Goal: Task Accomplishment & Management: Manage account settings

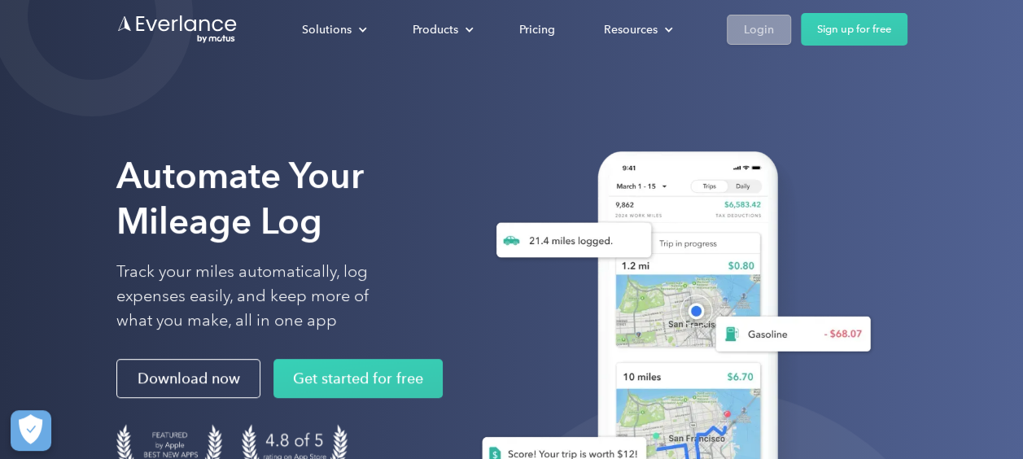
click at [757, 28] on div "Login" at bounding box center [759, 30] width 30 height 20
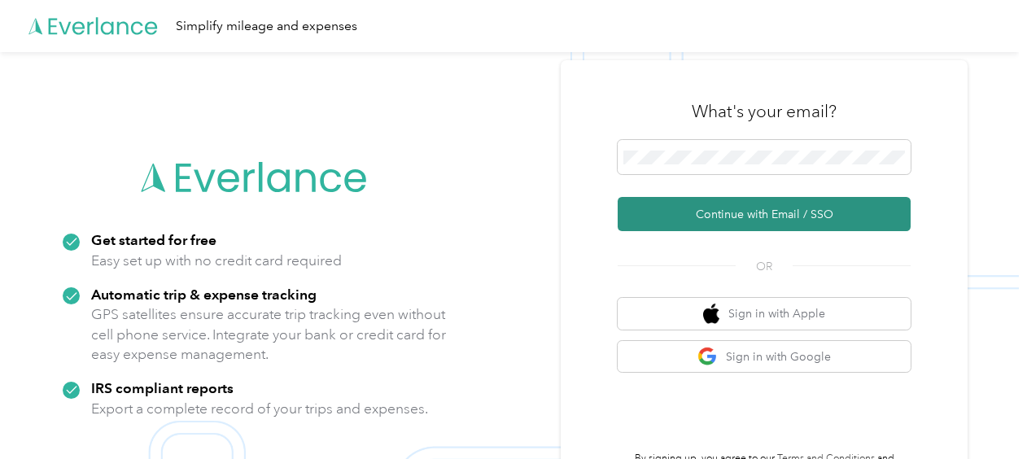
click at [733, 218] on button "Continue with Email / SSO" at bounding box center [764, 214] width 293 height 34
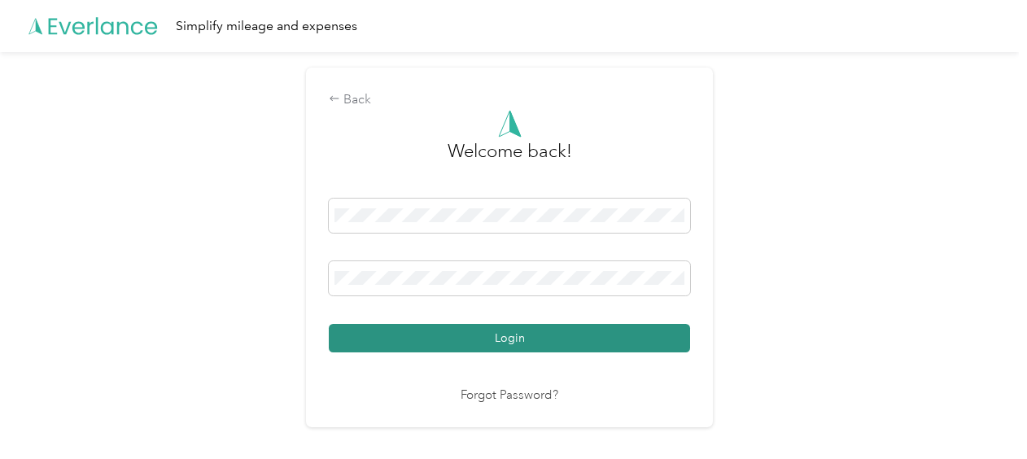
click at [505, 342] on button "Login" at bounding box center [509, 338] width 361 height 28
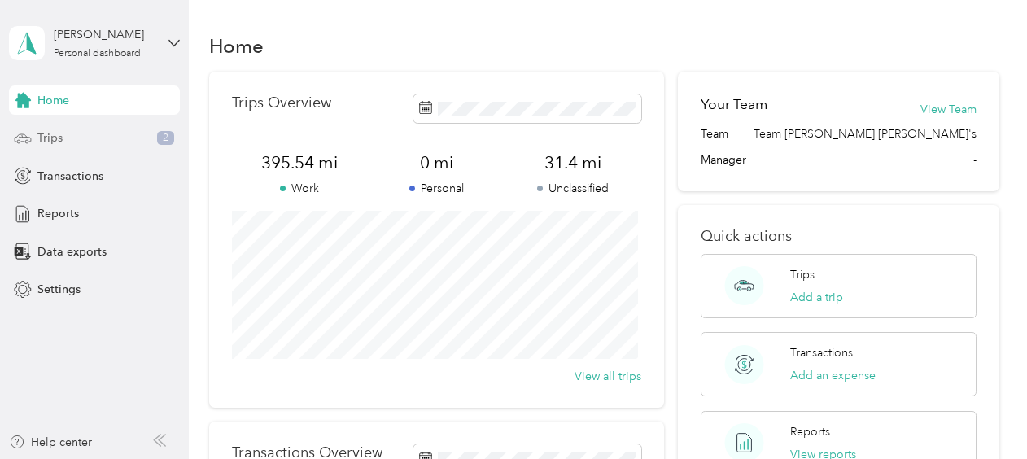
click at [52, 132] on span "Trips" at bounding box center [49, 137] width 25 height 17
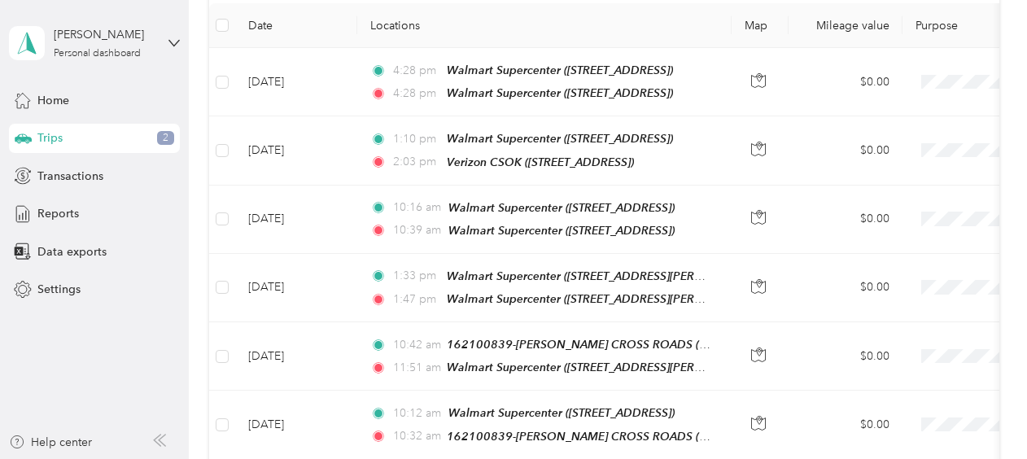
scroll to position [221, 0]
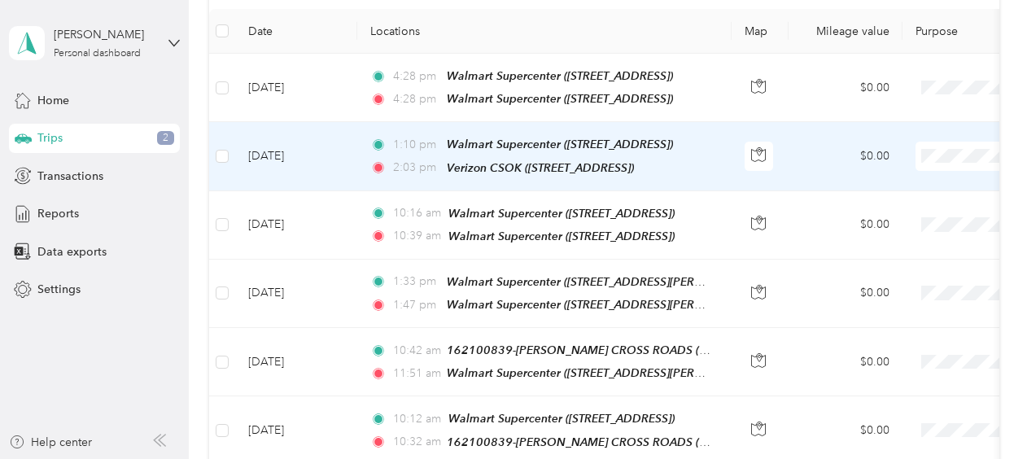
click at [801, 151] on td "$0.00" at bounding box center [846, 156] width 114 height 68
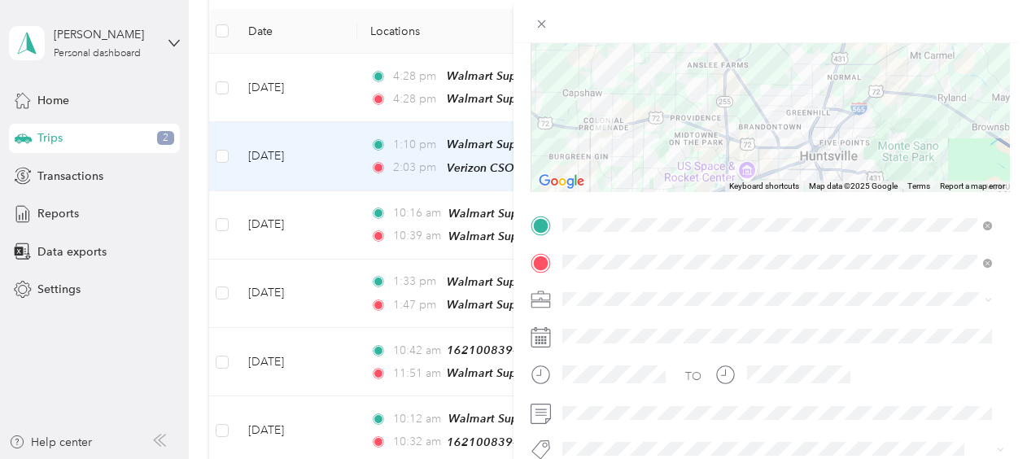
scroll to position [205, 0]
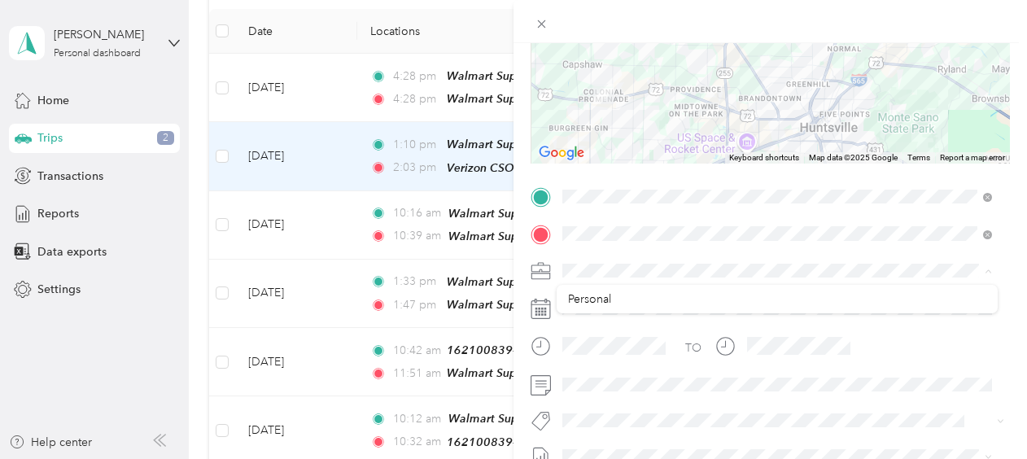
click at [990, 272] on icon at bounding box center [988, 271] width 5 height 3
click at [990, 272] on icon at bounding box center [988, 271] width 7 height 7
click at [540, 270] on icon at bounding box center [541, 268] width 18 height 7
click at [282, 198] on div "Trip details Save This trip cannot be edited because it is either under review,…" at bounding box center [513, 229] width 1027 height 459
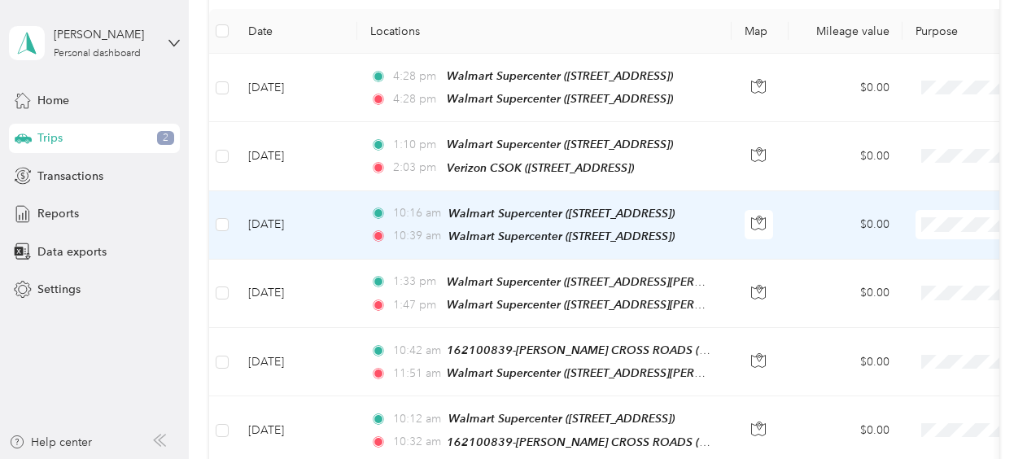
click at [277, 218] on td "Aug 29, 2025" at bounding box center [296, 225] width 122 height 68
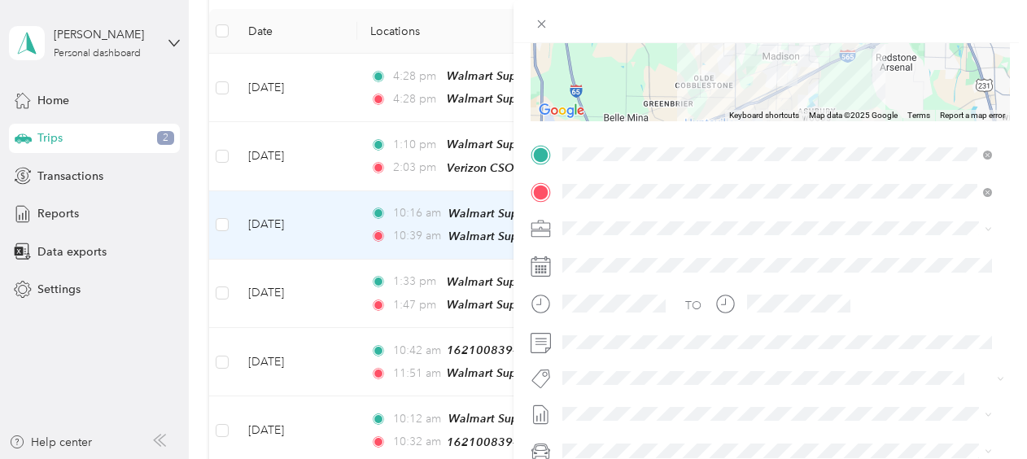
scroll to position [246, 0]
click at [350, 205] on div "Trip details Save This trip cannot be edited because it is either under review,…" at bounding box center [513, 229] width 1027 height 459
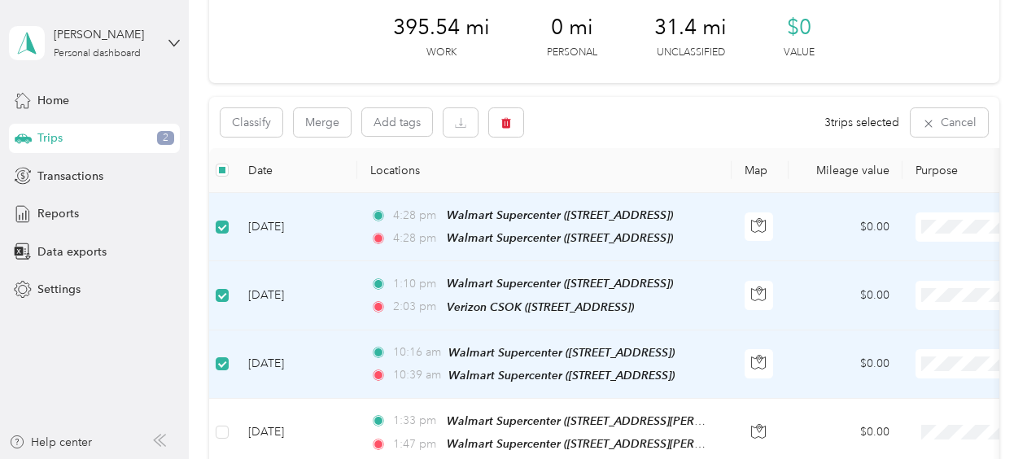
scroll to position [83, 0]
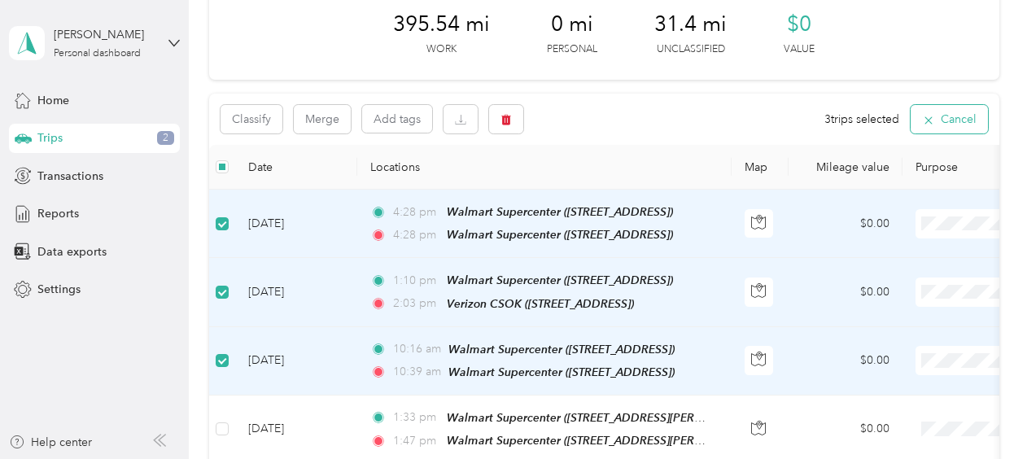
click at [946, 117] on button "Cancel" at bounding box center [949, 119] width 77 height 28
click at [502, 122] on icon "button" at bounding box center [506, 120] width 10 height 11
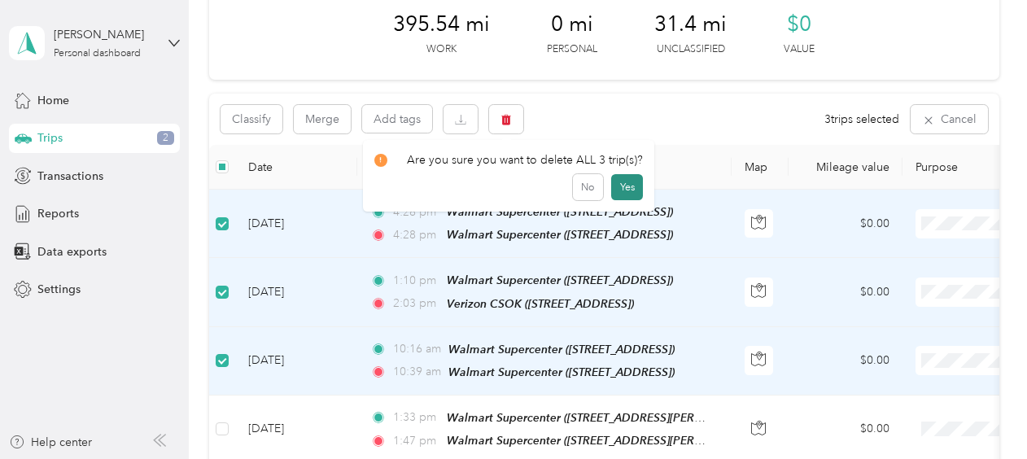
click at [615, 188] on button "Yes" at bounding box center [627, 187] width 32 height 26
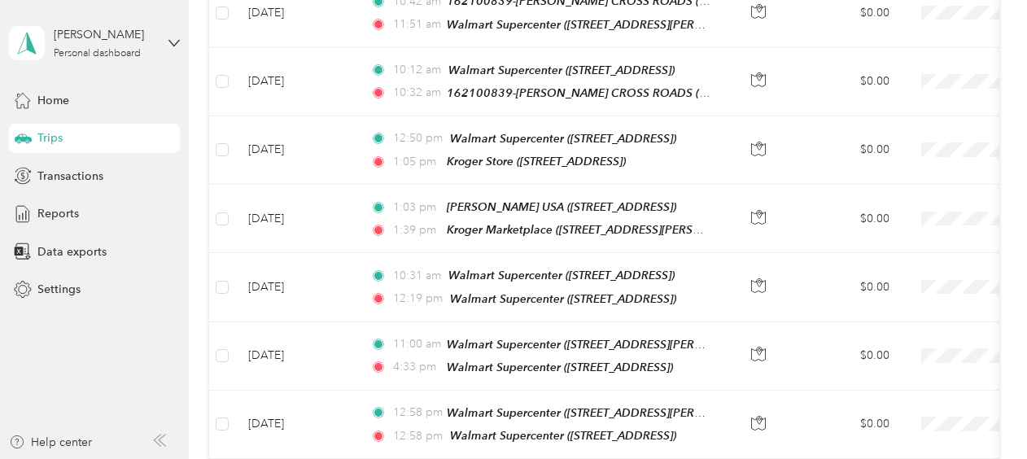
scroll to position [0, 0]
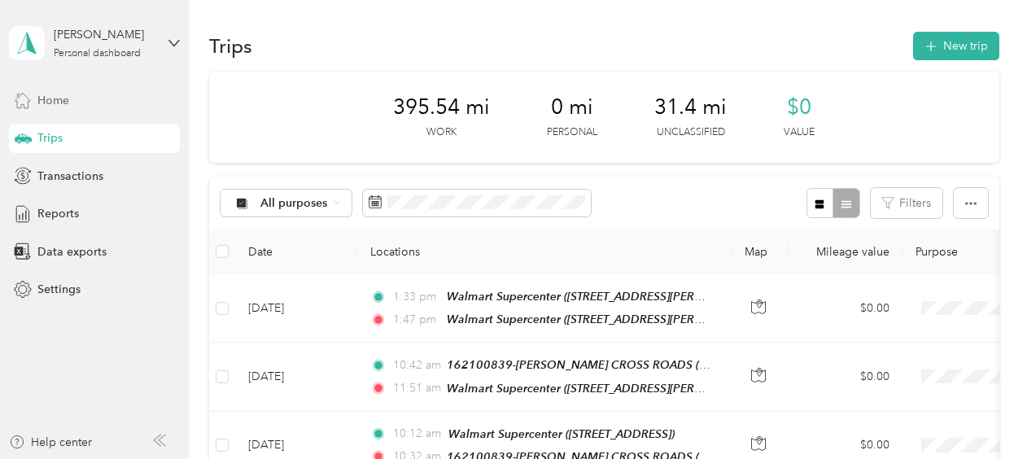
click at [45, 106] on span "Home" at bounding box center [53, 100] width 32 height 17
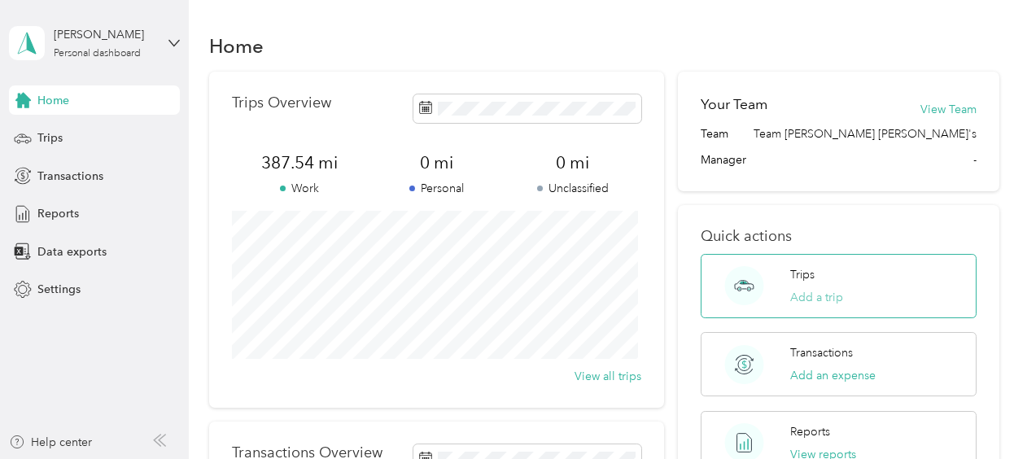
click at [812, 290] on button "Add a trip" at bounding box center [816, 297] width 53 height 17
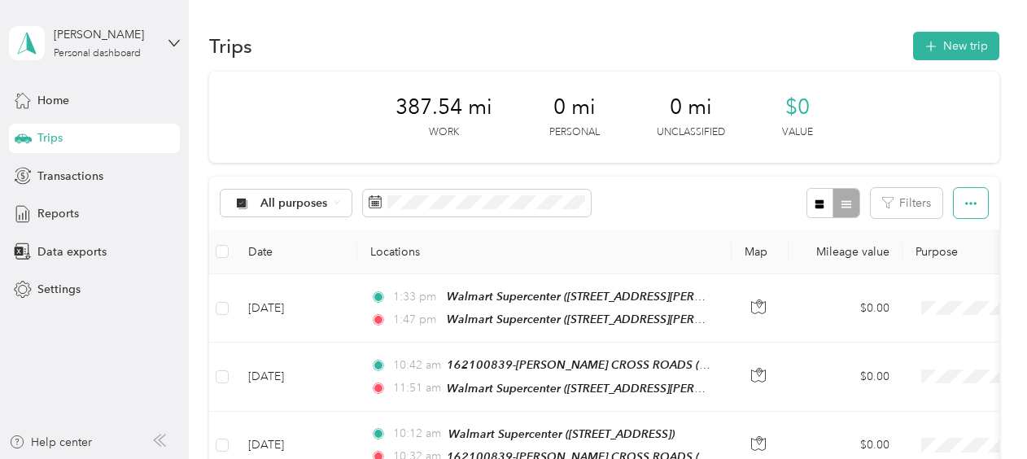
click at [969, 205] on icon "button" at bounding box center [970, 203] width 11 height 11
click at [914, 134] on div "387.54 mi Work 0 mi Personal 0 mi Unclassified $0 Value" at bounding box center [604, 117] width 790 height 91
click at [955, 49] on button "New trip" at bounding box center [956, 46] width 86 height 28
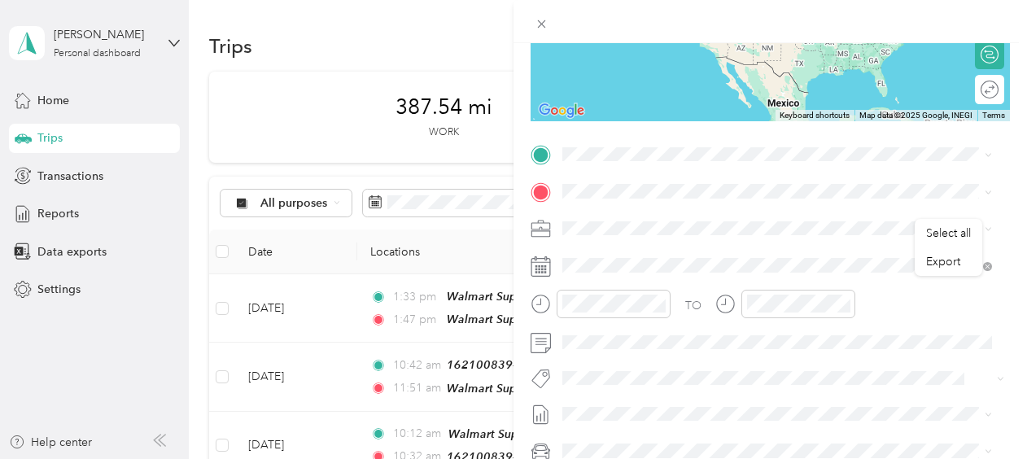
scroll to position [249, 0]
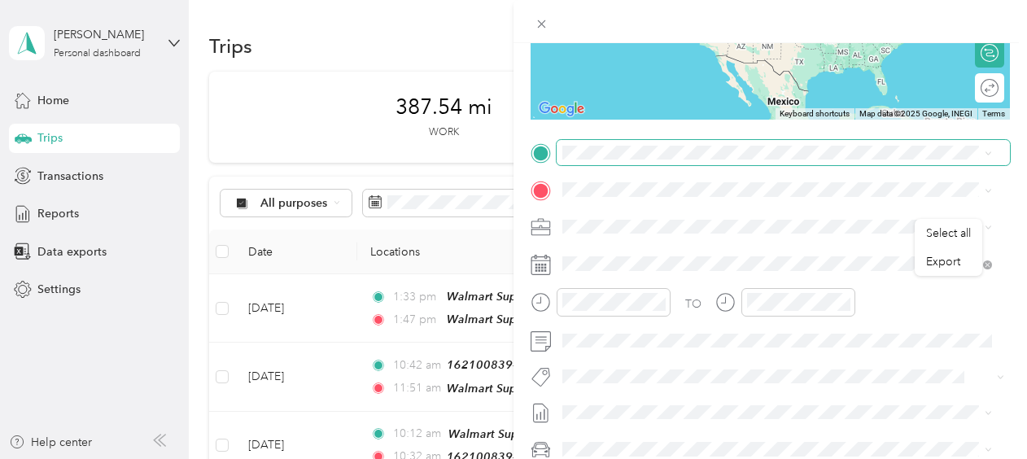
click at [612, 160] on span at bounding box center [783, 153] width 453 height 26
click at [704, 242] on div "TEAM Walmart Supercenter 8650 Madison Blvd, 357581803, Madison, AL, USA" at bounding box center [777, 228] width 418 height 46
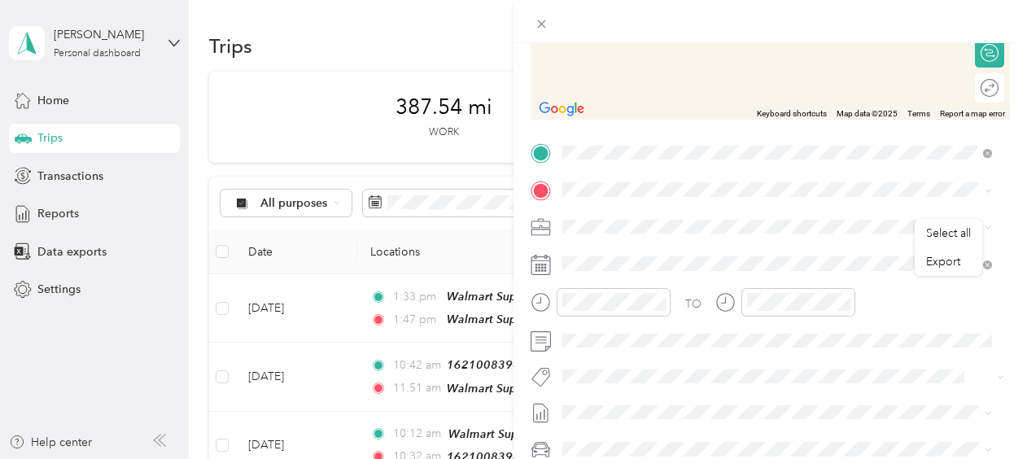
click at [697, 272] on span "8580 Highway 72 W, 357589578, Madison, AL, USA" at bounding box center [644, 269] width 103 height 14
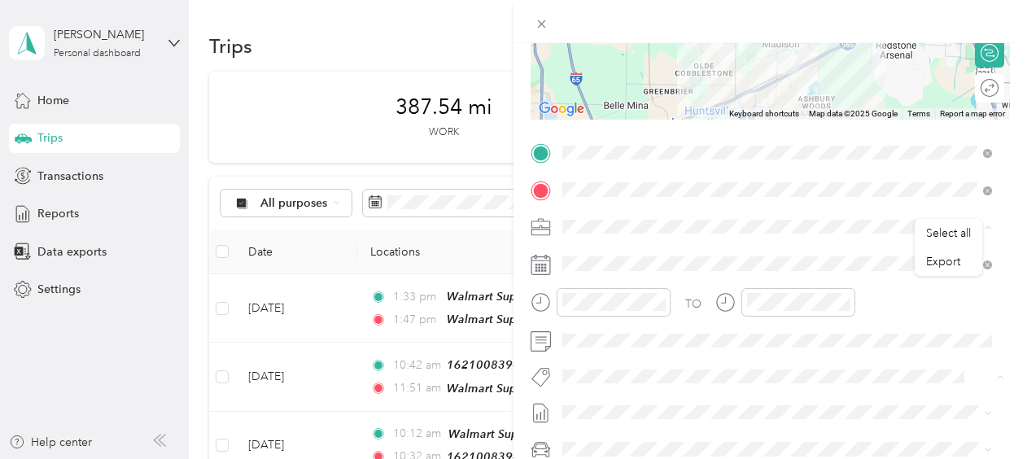
click at [712, 355] on div "TO Add photo" at bounding box center [770, 336] width 479 height 393
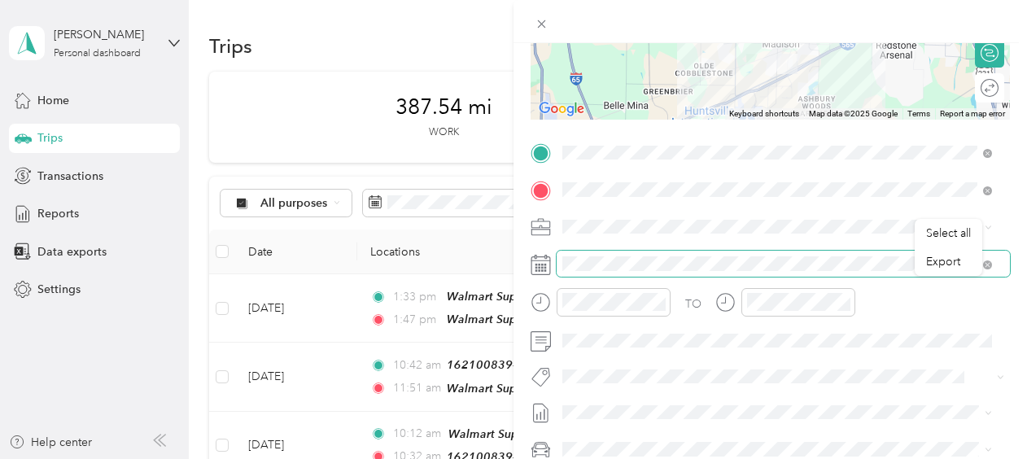
click at [991, 265] on span at bounding box center [783, 264] width 453 height 26
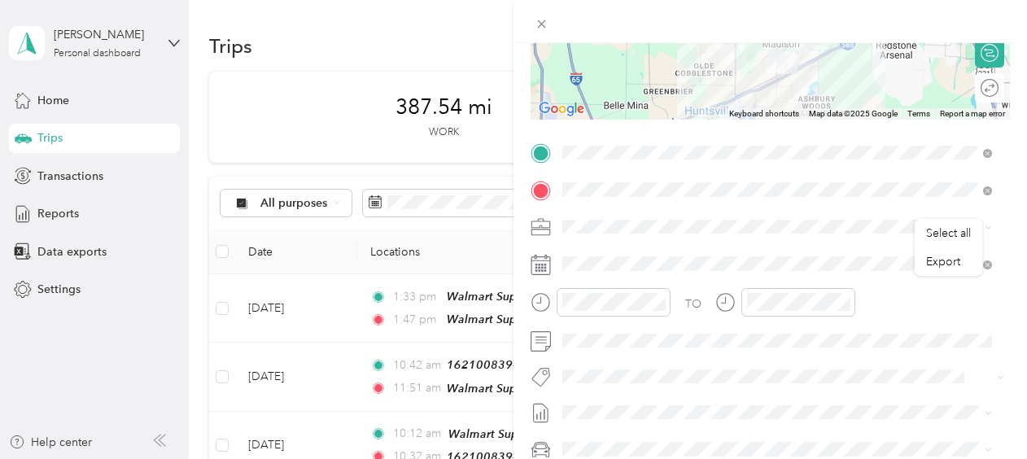
click at [536, 265] on rect at bounding box center [537, 264] width 2 height 2
click at [539, 260] on icon at bounding box center [542, 260] width 20 height 0
click at [716, 236] on span at bounding box center [783, 227] width 453 height 26
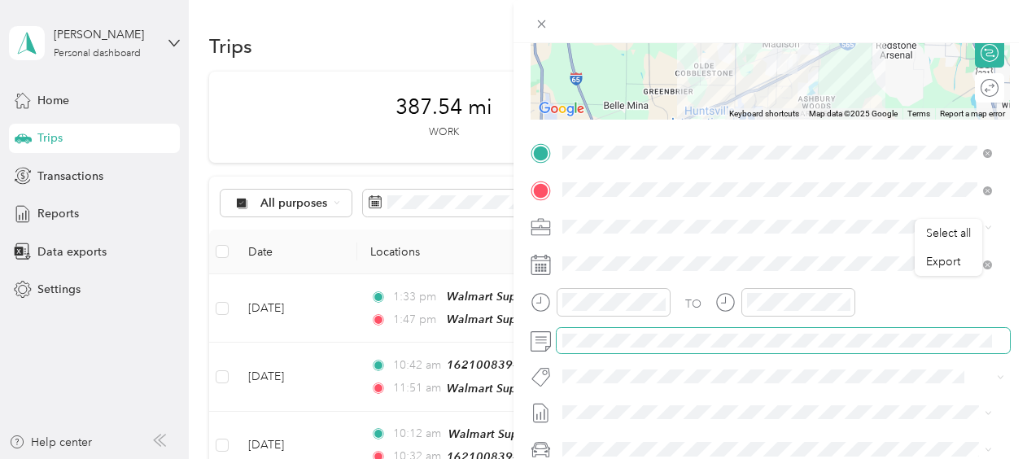
click at [956, 328] on span at bounding box center [783, 341] width 453 height 26
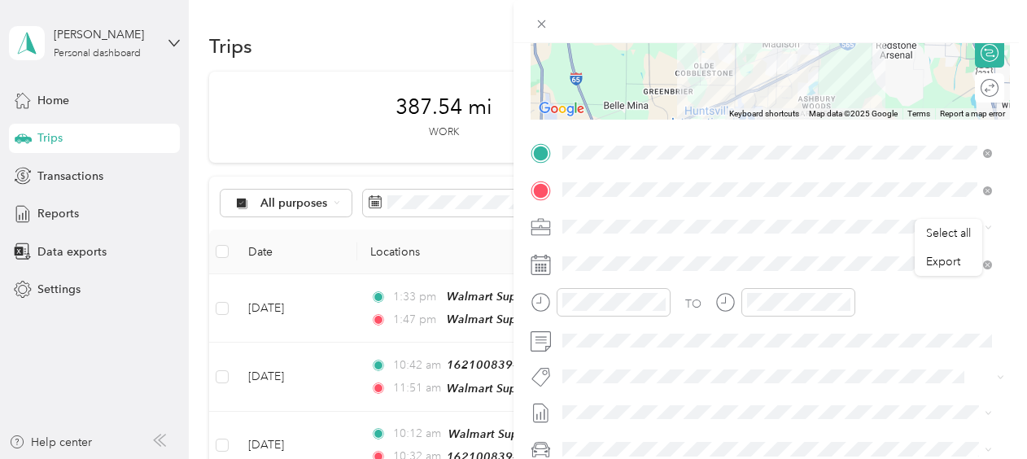
click at [538, 230] on icon at bounding box center [541, 227] width 20 height 20
click at [335, 203] on div "New Trip Save This trip cannot be edited because it is either under review, app…" at bounding box center [513, 229] width 1027 height 459
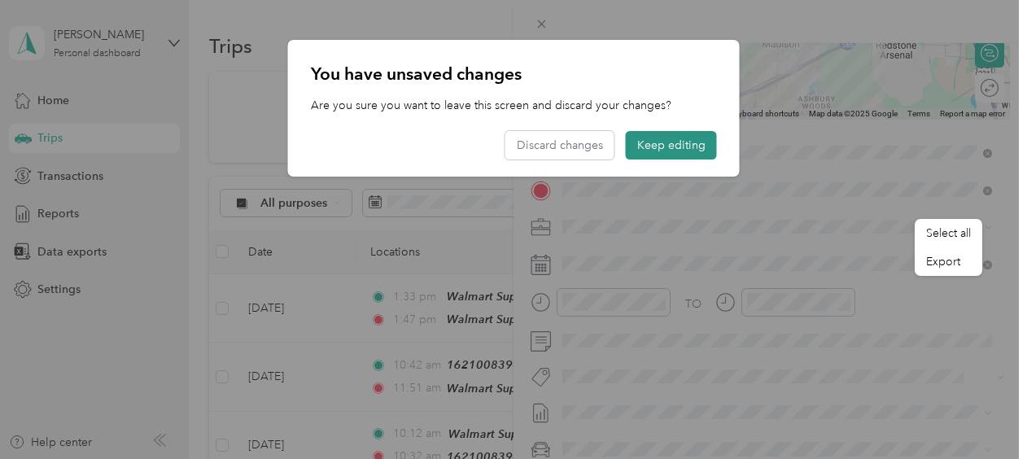
click at [671, 142] on button "Keep editing" at bounding box center [671, 145] width 91 height 28
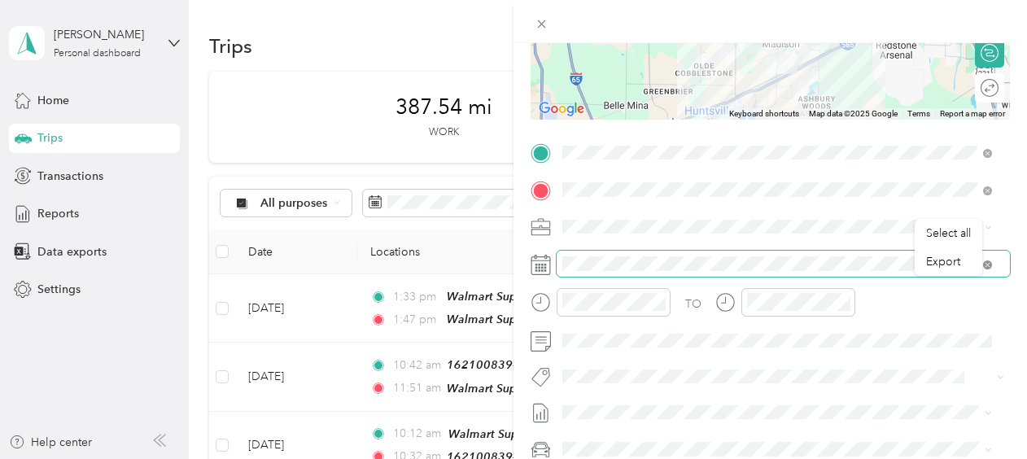
click at [987, 262] on icon at bounding box center [987, 264] width 9 height 9
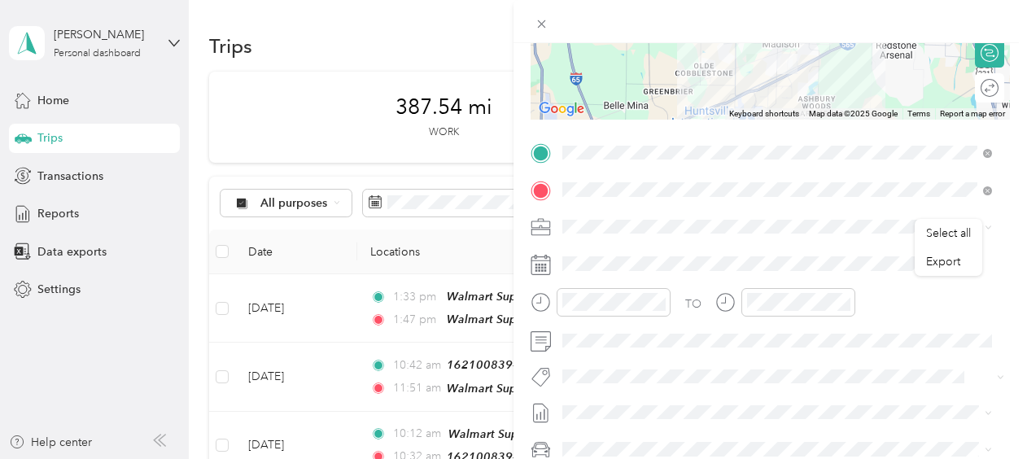
click at [539, 263] on rect at bounding box center [539, 264] width 2 height 2
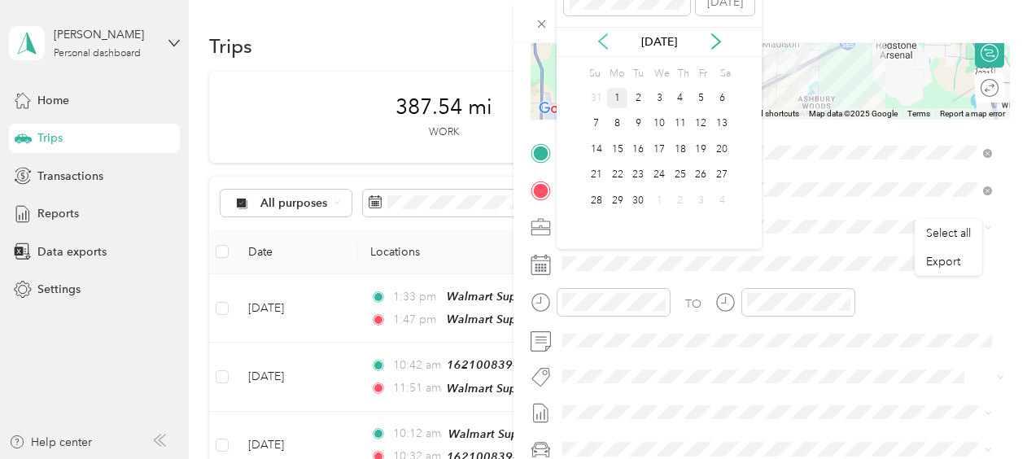
click at [607, 41] on icon at bounding box center [603, 41] width 16 height 16
click at [700, 199] on div "29" at bounding box center [701, 200] width 21 height 20
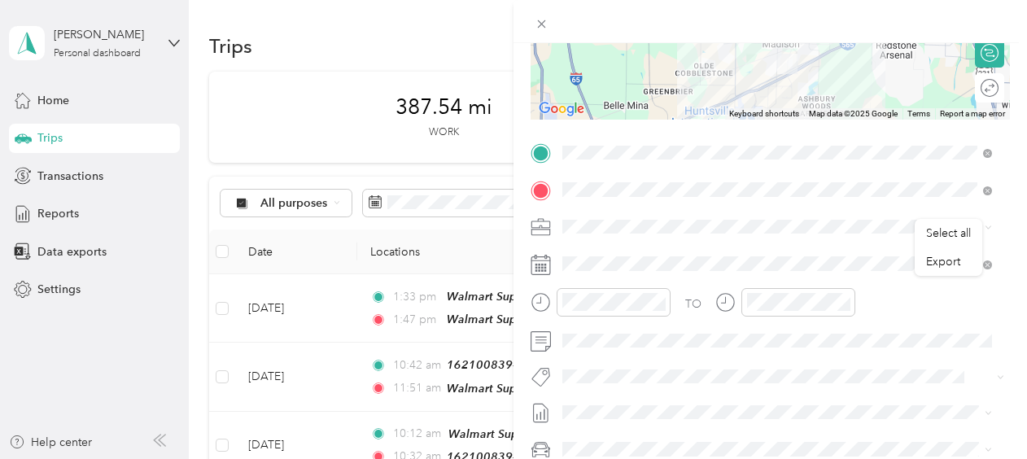
click at [532, 232] on icon at bounding box center [541, 227] width 20 height 20
click at [983, 256] on li "Personal" at bounding box center [777, 246] width 441 height 28
click at [902, 239] on div "TO Add photo" at bounding box center [770, 336] width 479 height 393
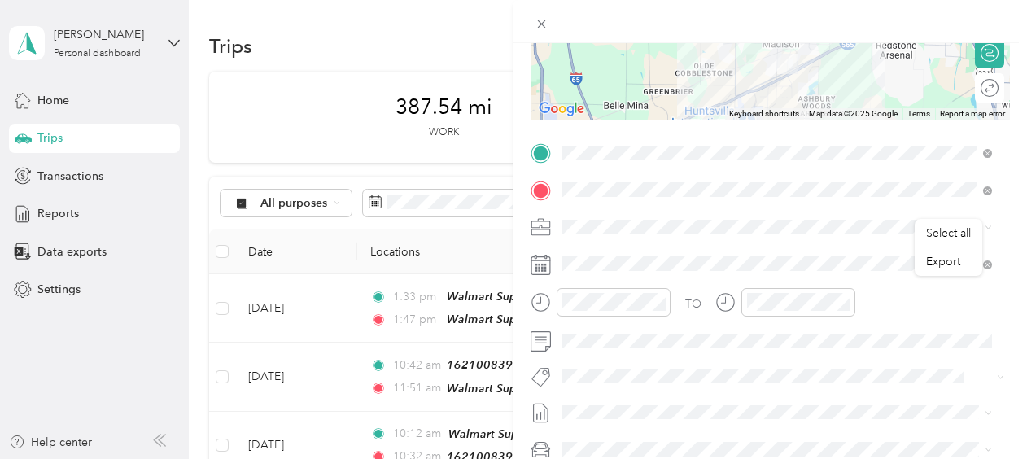
click at [57, 290] on div "New Trip Save This trip cannot be edited because it is either under review, app…" at bounding box center [513, 229] width 1027 height 459
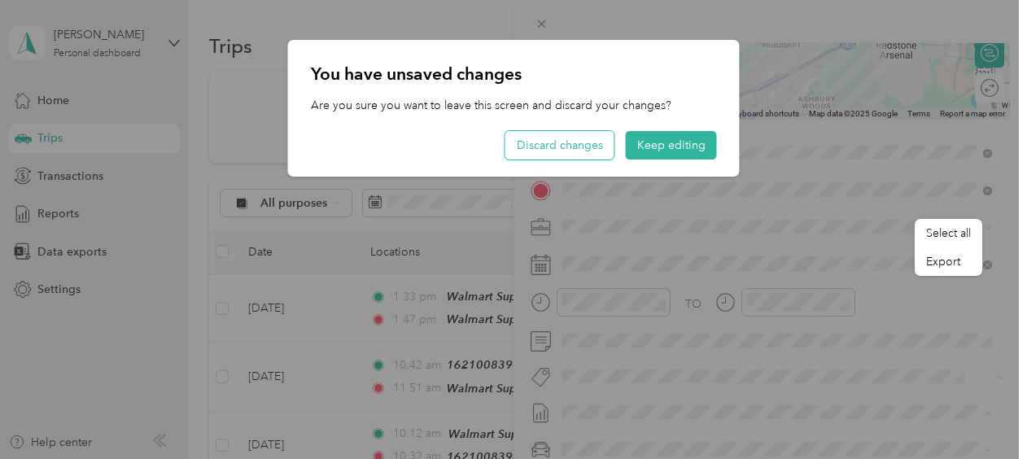
click at [567, 142] on button "Discard changes" at bounding box center [559, 145] width 109 height 28
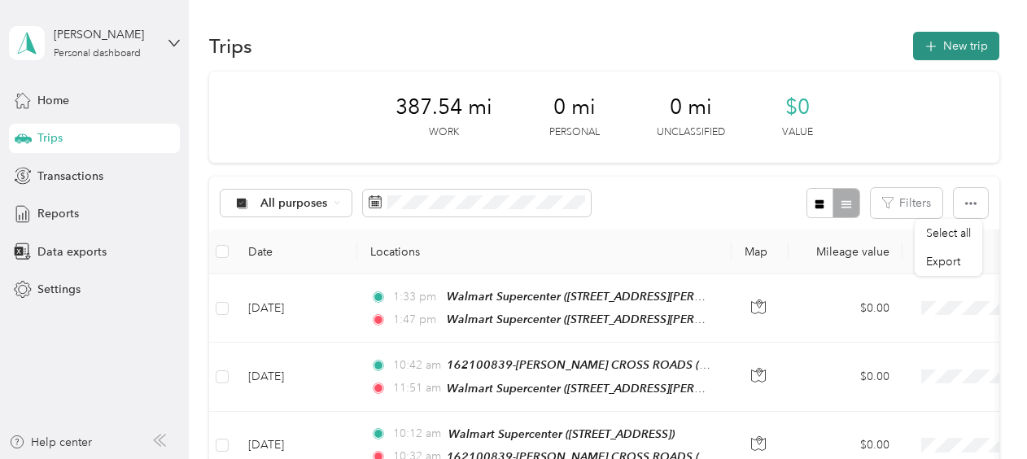
click at [946, 42] on button "New trip" at bounding box center [956, 46] width 86 height 28
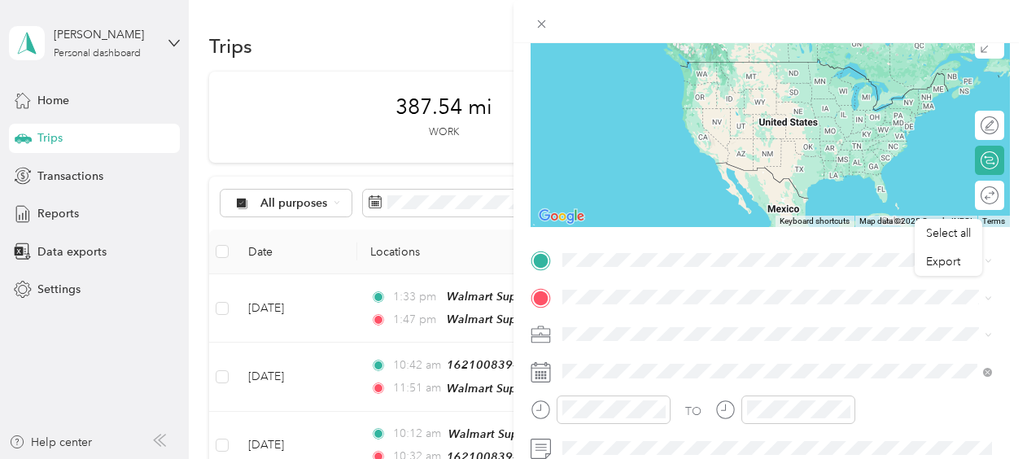
scroll to position [176, 0]
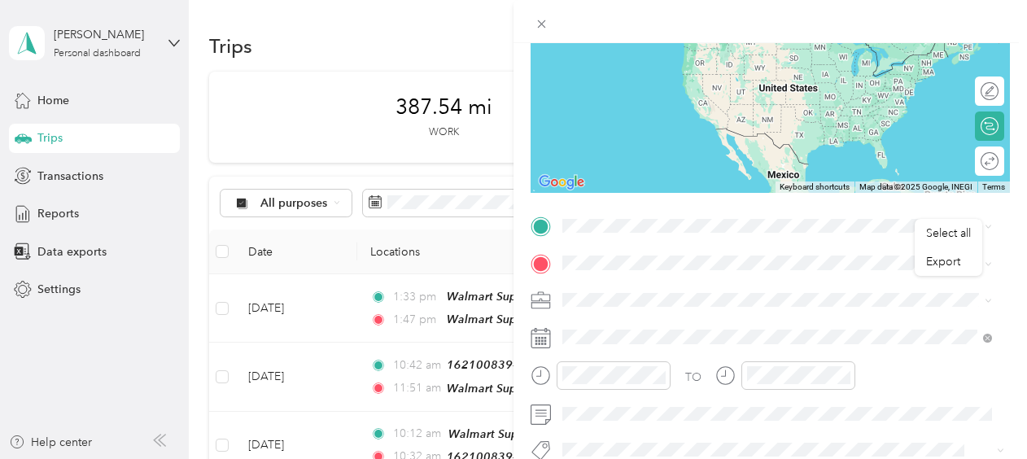
click at [118, 42] on div "New Trip Save This trip cannot be edited because it is either under review, app…" at bounding box center [513, 229] width 1027 height 459
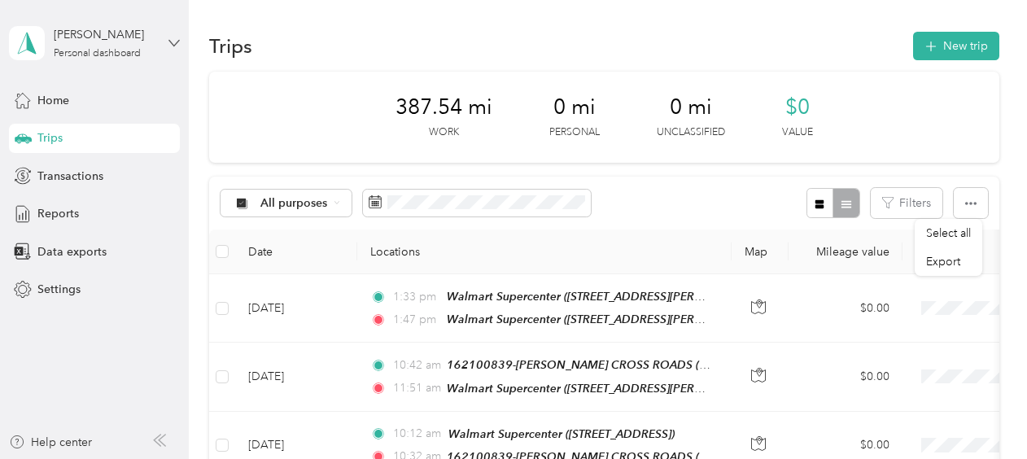
click at [173, 39] on icon at bounding box center [173, 42] width 11 height 11
click at [111, 378] on aside "[PERSON_NAME] Personal dashboard Home Trips Transactions Reports Data exports S…" at bounding box center [94, 229] width 189 height 459
click at [939, 50] on button "New trip" at bounding box center [956, 46] width 86 height 28
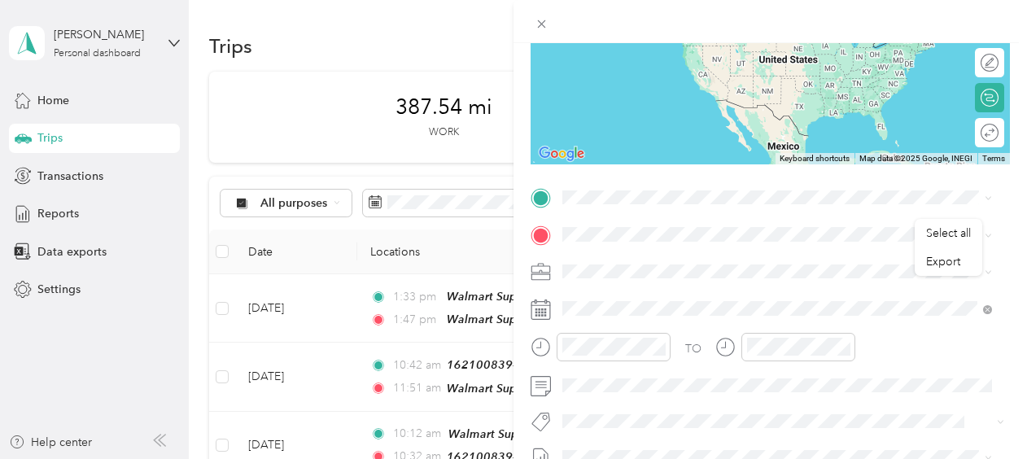
scroll to position [208, 0]
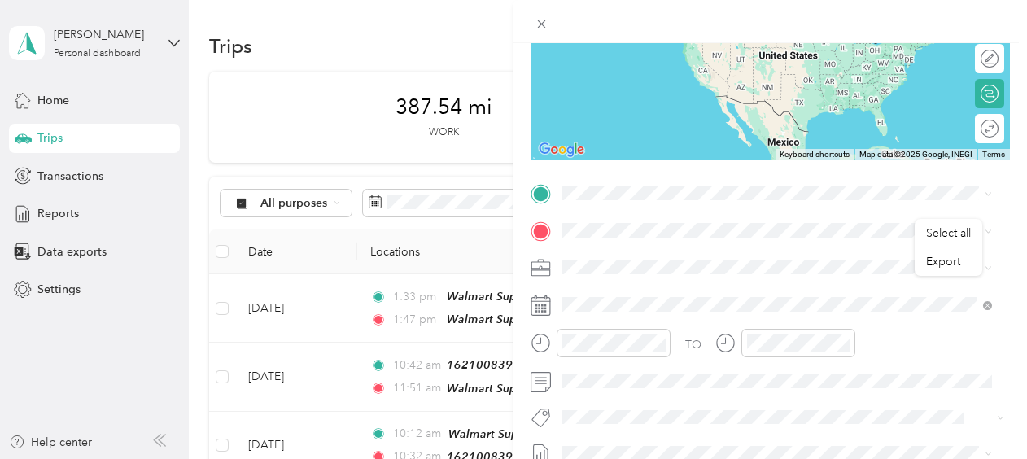
click at [575, 293] on span "Personal" at bounding box center [589, 296] width 43 height 14
click at [346, 54] on div "New Trip Save This trip cannot be edited because it is either under review, app…" at bounding box center [513, 229] width 1027 height 459
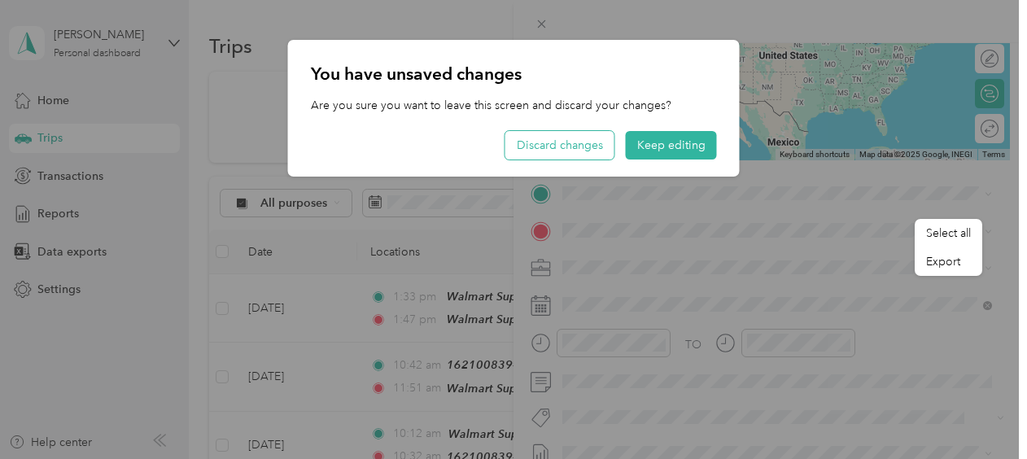
click at [563, 151] on button "Discard changes" at bounding box center [559, 145] width 109 height 28
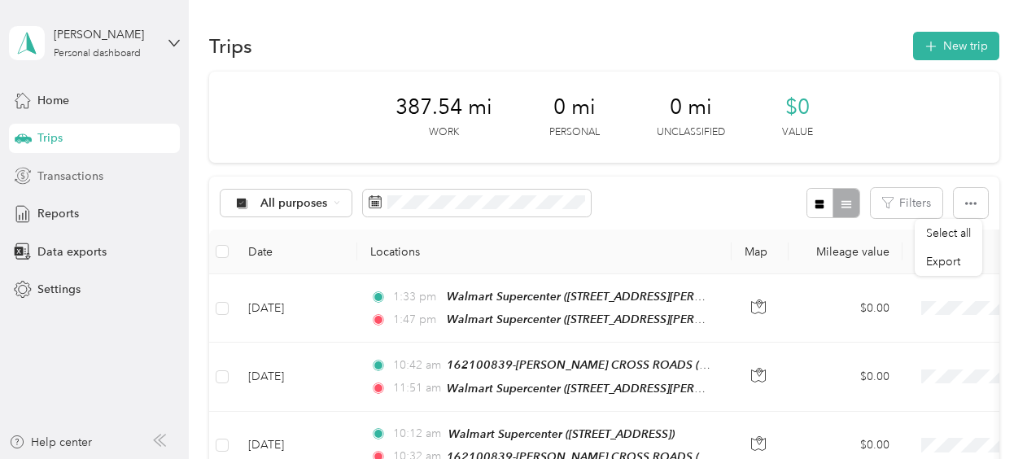
click at [80, 175] on span "Transactions" at bounding box center [70, 176] width 66 height 17
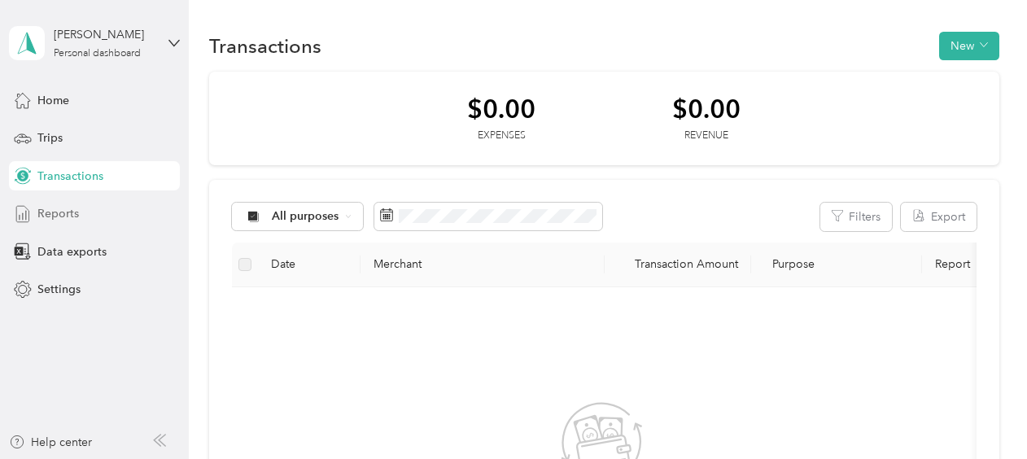
click at [63, 212] on span "Reports" at bounding box center [58, 213] width 42 height 17
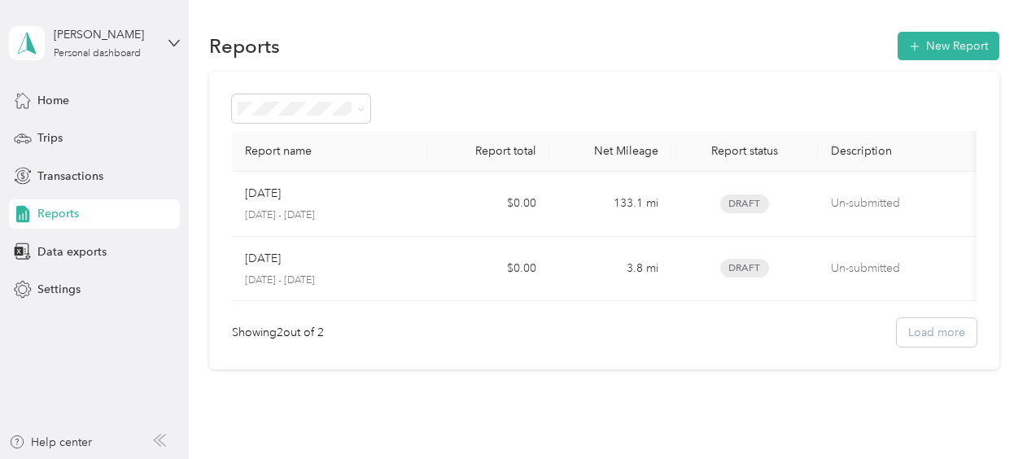
click at [923, 345] on div "Showing 2 out of 2 Load more" at bounding box center [604, 332] width 745 height 28
click at [917, 345] on div "Showing 2 out of 2 Load more" at bounding box center [604, 332] width 745 height 28
click at [364, 109] on icon at bounding box center [360, 109] width 7 height 7
click at [439, 341] on div "Showing 2 out of 2 Load more" at bounding box center [604, 332] width 745 height 28
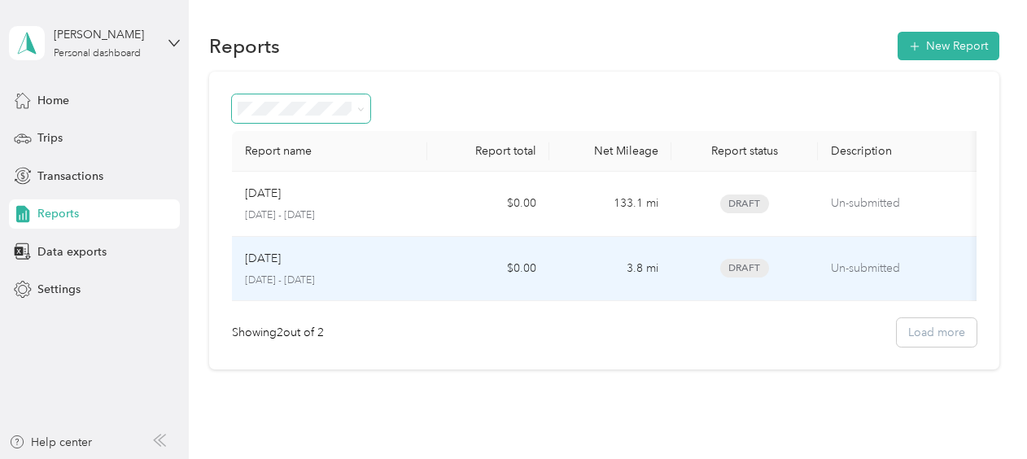
click at [365, 269] on div "August 1 August 1 - 15, 2025" at bounding box center [329, 269] width 169 height 38
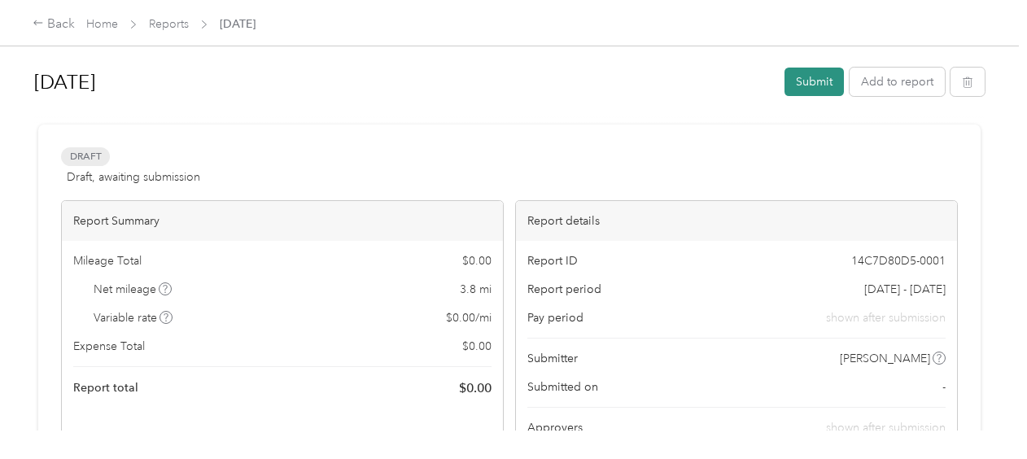
click at [816, 86] on button "Submit" at bounding box center [814, 82] width 59 height 28
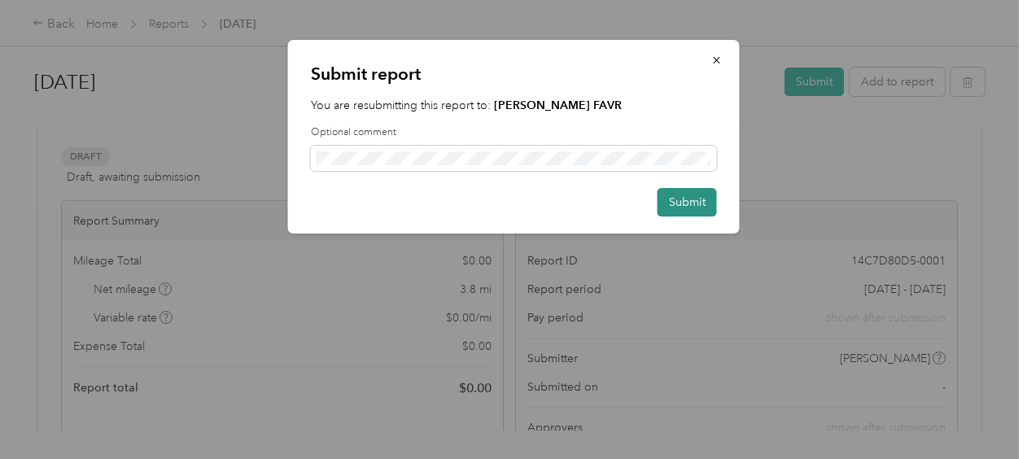
click at [676, 200] on button "Submit" at bounding box center [687, 202] width 59 height 28
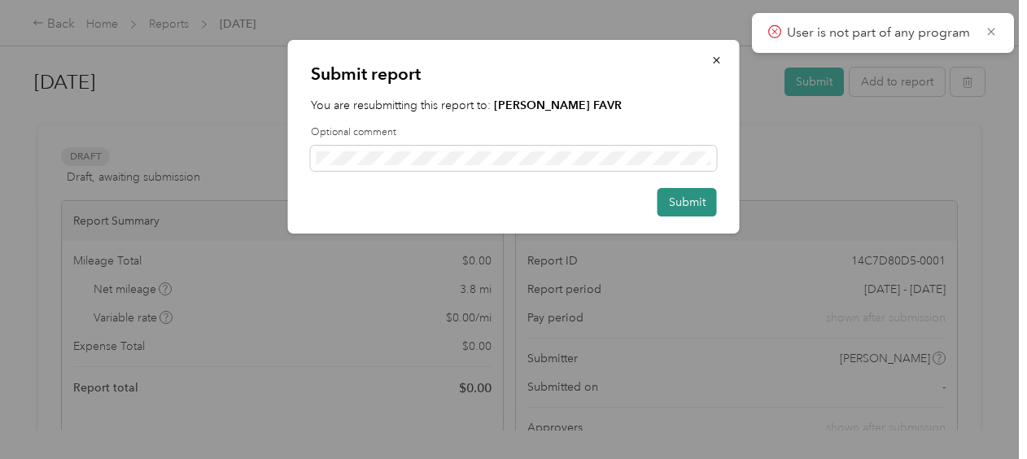
click at [688, 200] on button "Submit" at bounding box center [687, 202] width 59 height 28
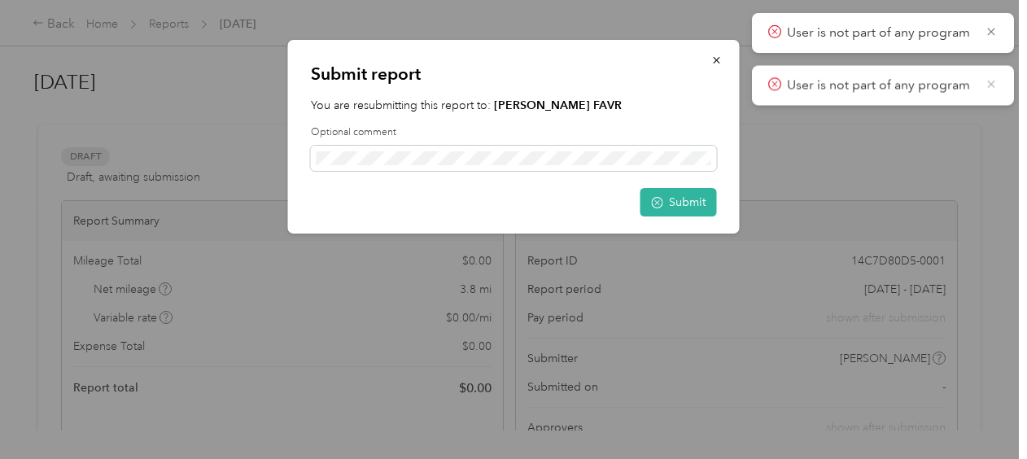
click at [991, 80] on icon at bounding box center [991, 84] width 13 height 15
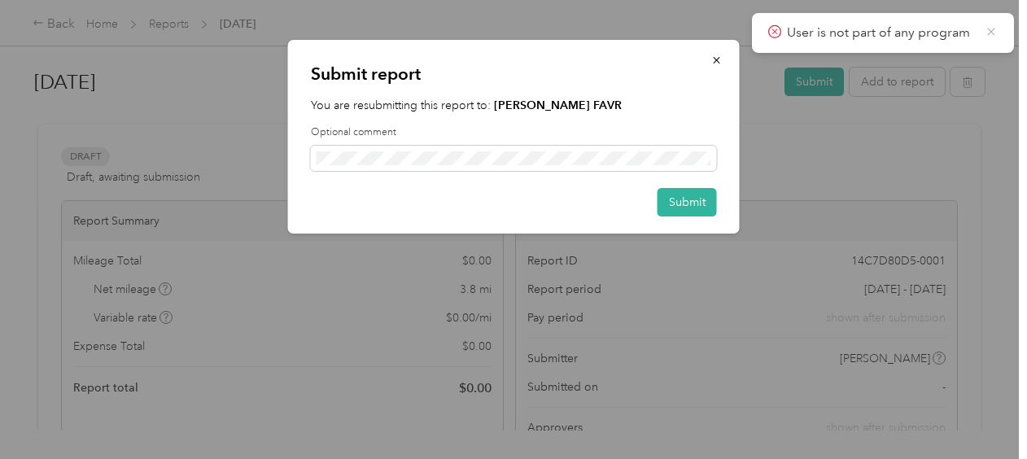
click at [993, 28] on icon at bounding box center [991, 31] width 13 height 15
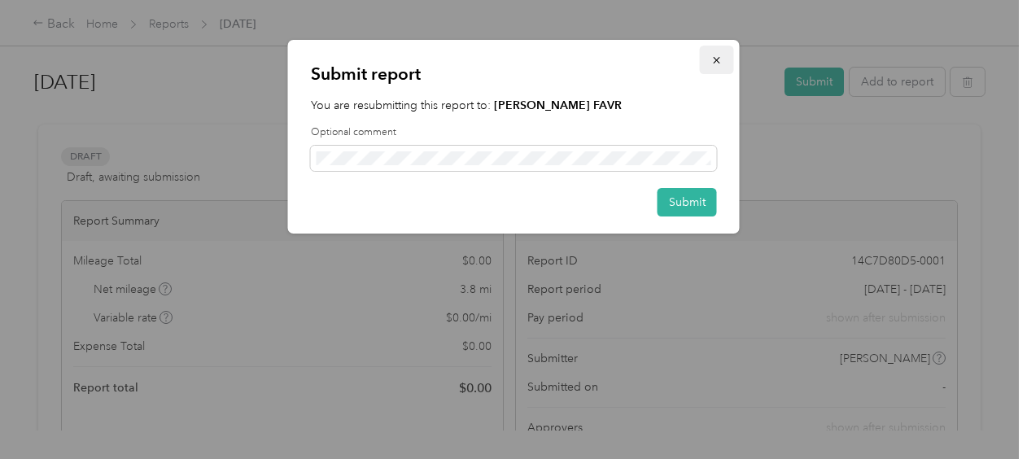
click at [719, 63] on icon "button" at bounding box center [716, 60] width 7 height 7
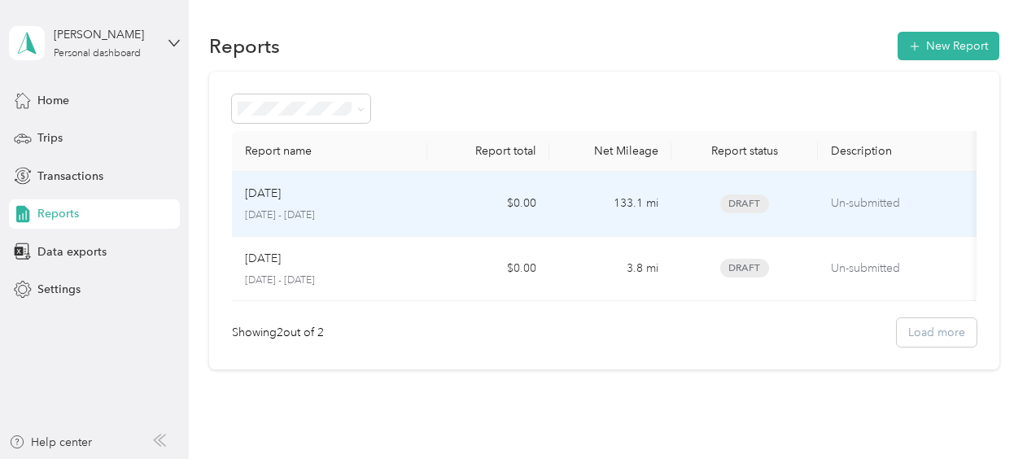
click at [410, 212] on p "August 16 - 31, 2025" at bounding box center [329, 215] width 169 height 15
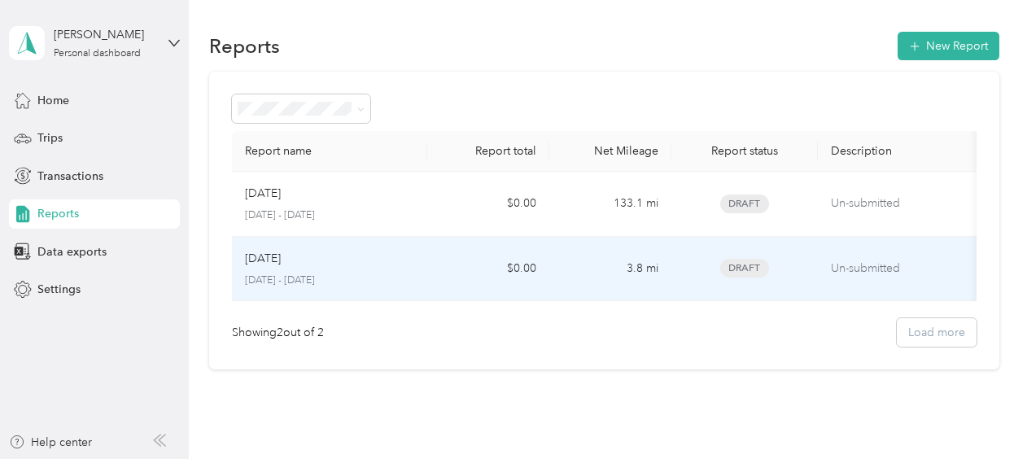
click at [352, 274] on p "August 1 - 15, 2025" at bounding box center [329, 280] width 169 height 15
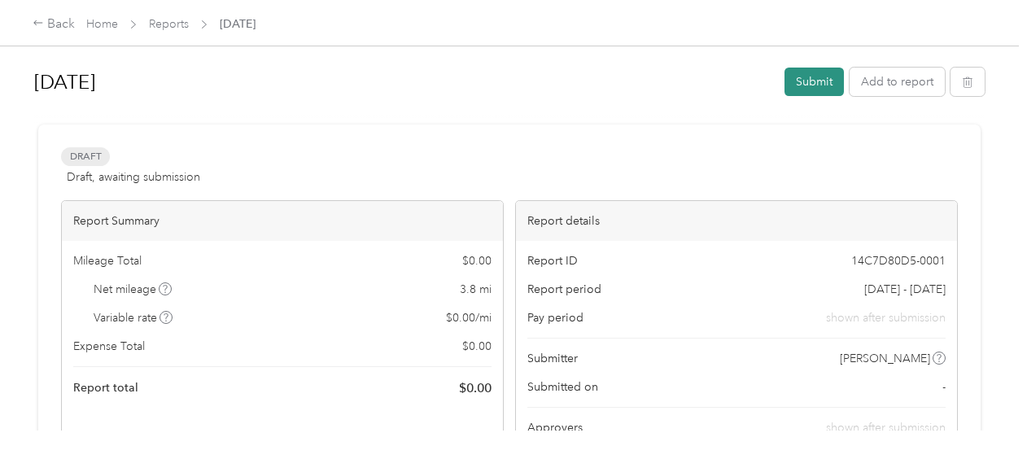
click at [817, 80] on button "Submit" at bounding box center [814, 82] width 59 height 28
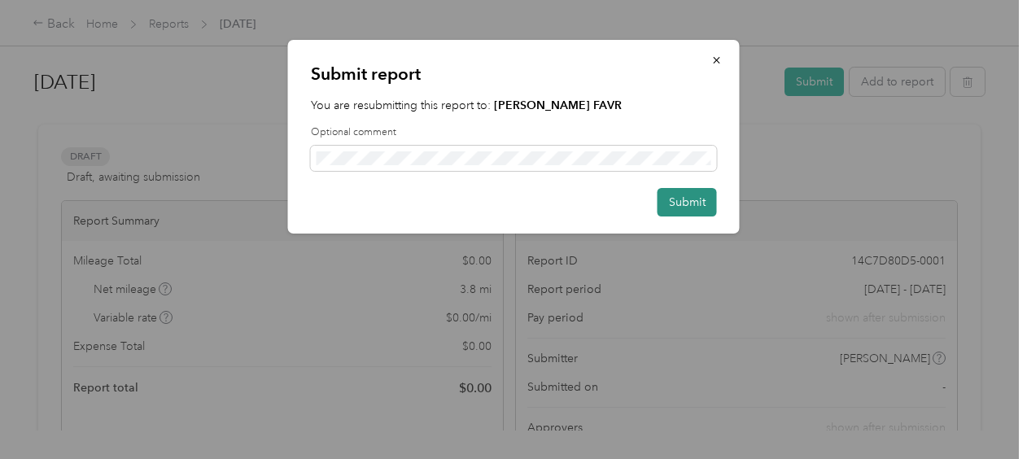
click at [694, 200] on button "Submit" at bounding box center [687, 202] width 59 height 28
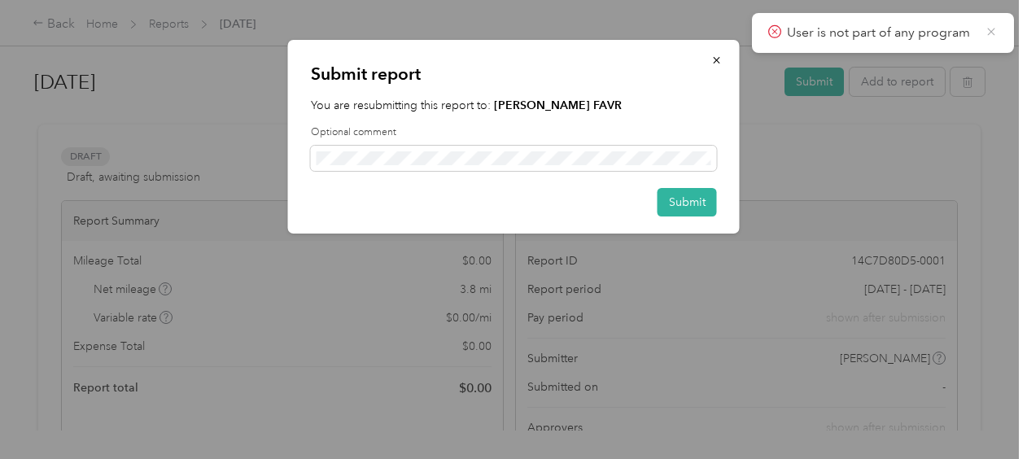
click at [992, 34] on icon at bounding box center [991, 31] width 13 height 15
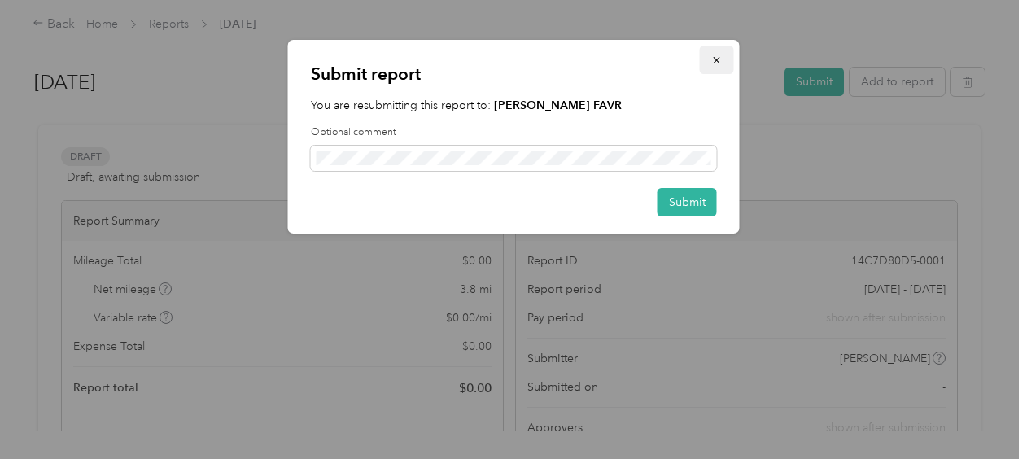
click at [715, 64] on icon "button" at bounding box center [716, 60] width 11 height 11
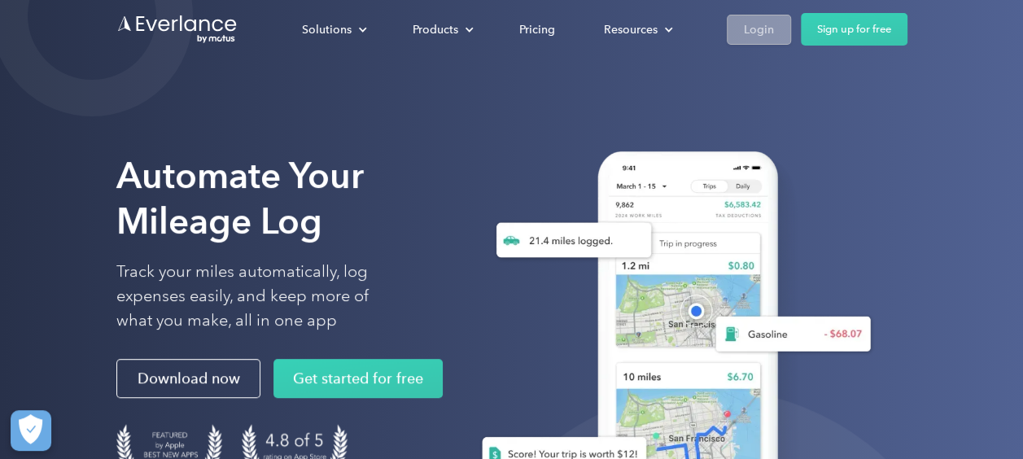
click at [770, 28] on div "Login" at bounding box center [759, 30] width 30 height 20
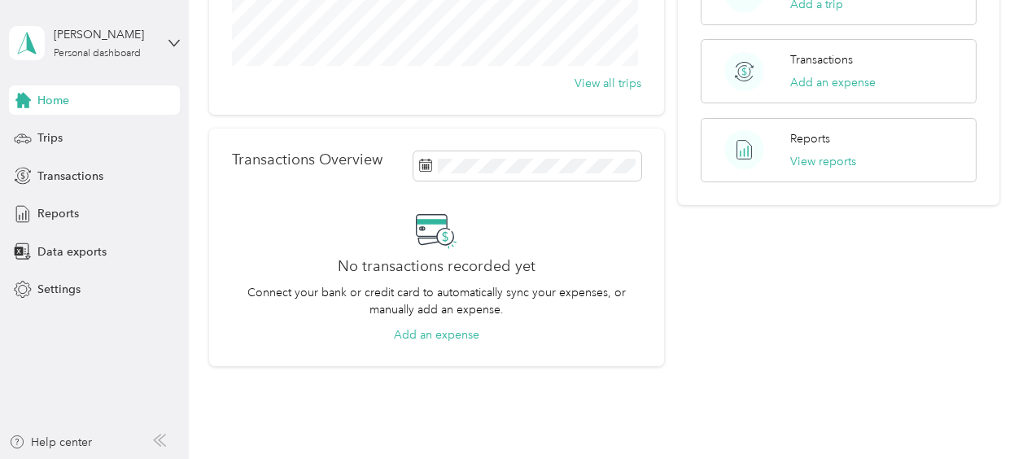
scroll to position [291, 0]
click at [406, 306] on p "Connect your bank or credit card to automatically sync your expenses, or manual…" at bounding box center [436, 303] width 409 height 34
click at [431, 230] on icon at bounding box center [436, 231] width 41 height 41
click at [805, 81] on button "Add an expense" at bounding box center [832, 84] width 85 height 17
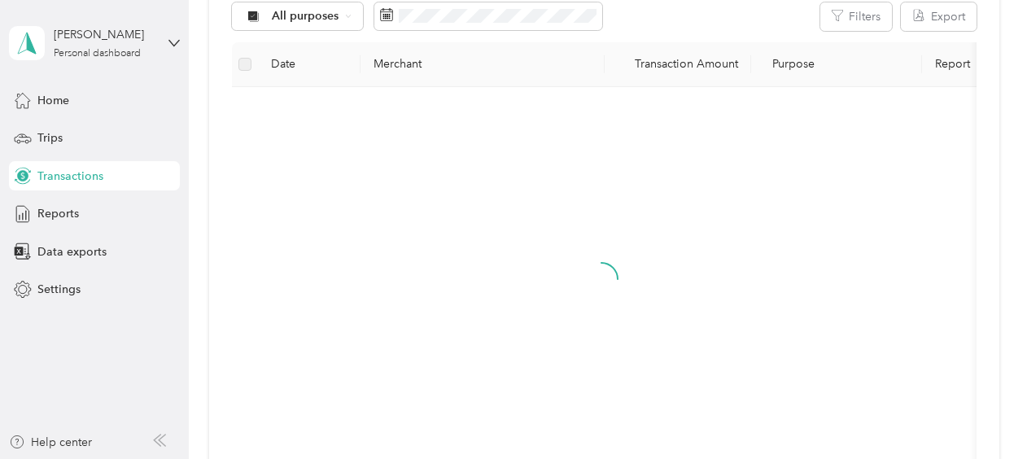
scroll to position [291, 0]
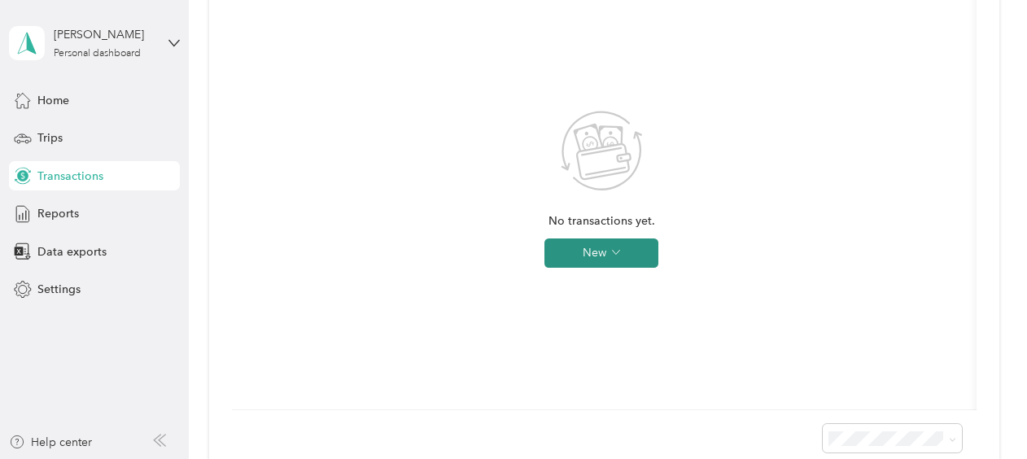
click at [599, 246] on button "New" at bounding box center [602, 252] width 114 height 29
click at [739, 287] on div "No transactions yet. New" at bounding box center [602, 202] width 714 height 387
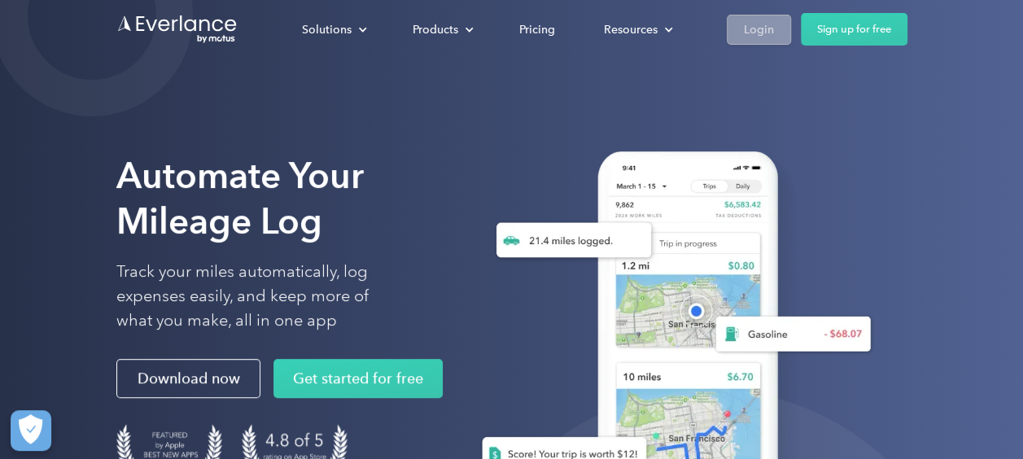
click at [770, 26] on div "Login" at bounding box center [759, 30] width 30 height 20
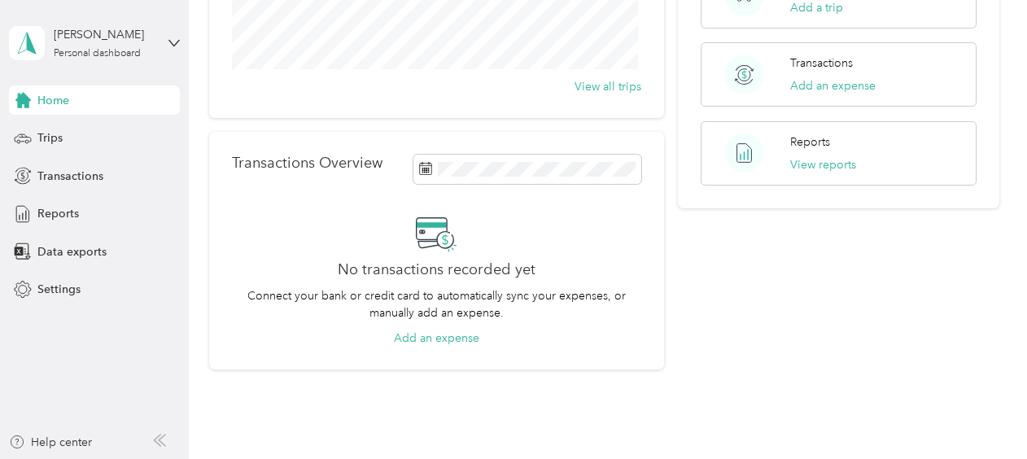
scroll to position [288, 0]
click at [54, 441] on div "Help center" at bounding box center [50, 442] width 83 height 17
click at [63, 288] on span "Settings" at bounding box center [58, 289] width 43 height 17
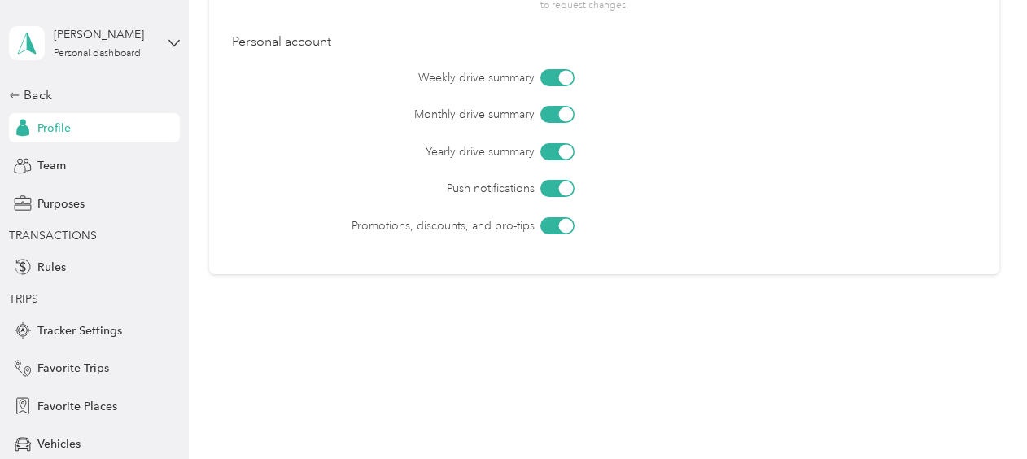
click at [44, 129] on span "Profile" at bounding box center [53, 128] width 33 height 17
click at [169, 45] on icon at bounding box center [173, 42] width 11 height 11
click at [122, 228] on span "TRANSACTIONS" at bounding box center [90, 235] width 163 height 17
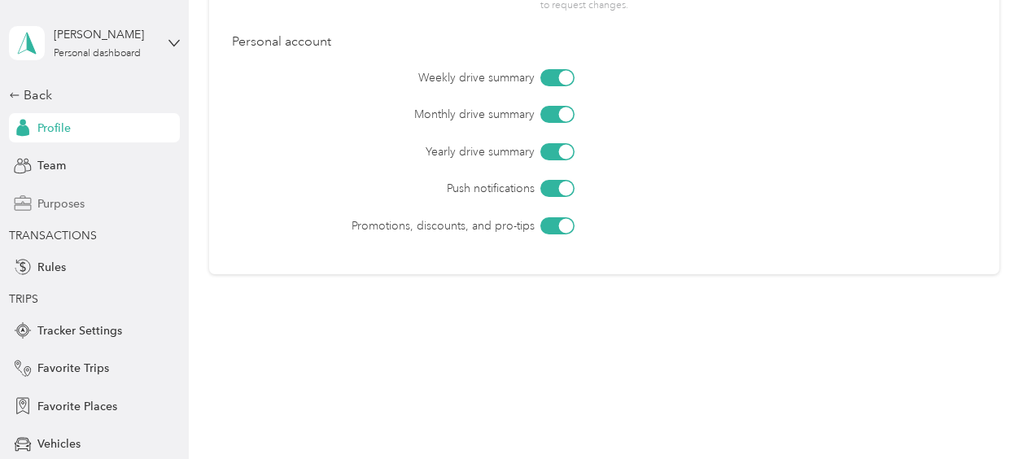
click at [57, 205] on span "Purposes" at bounding box center [60, 203] width 47 height 17
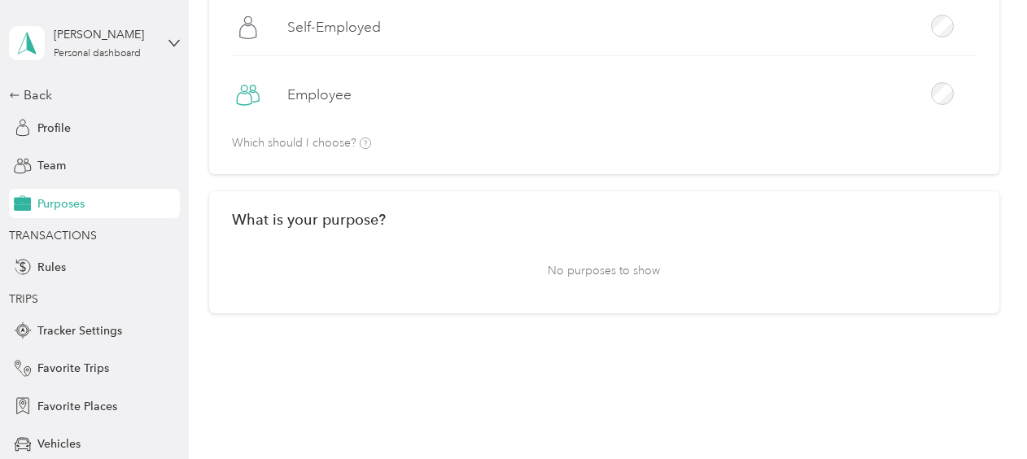
scroll to position [190, 0]
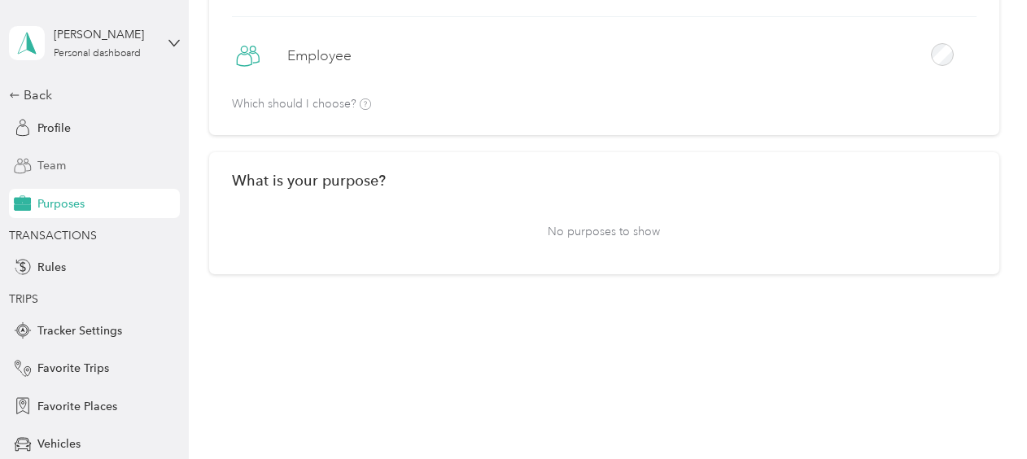
click at [37, 169] on span "Team" at bounding box center [51, 165] width 28 height 17
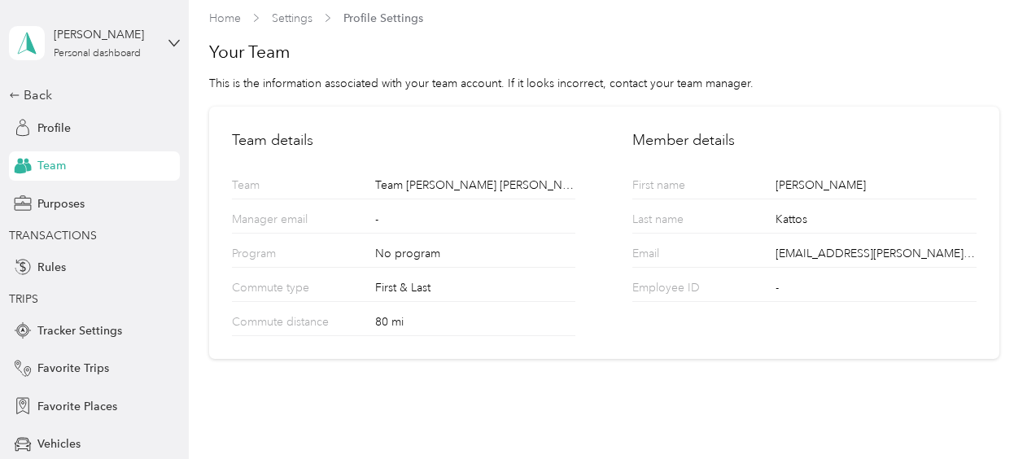
scroll to position [10, 0]
click at [73, 205] on span "Purposes" at bounding box center [60, 203] width 47 height 17
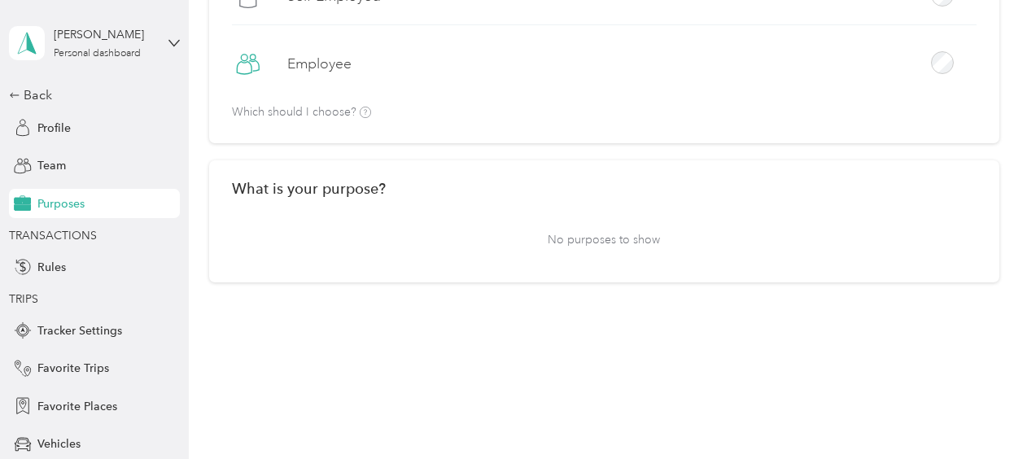
scroll to position [190, 0]
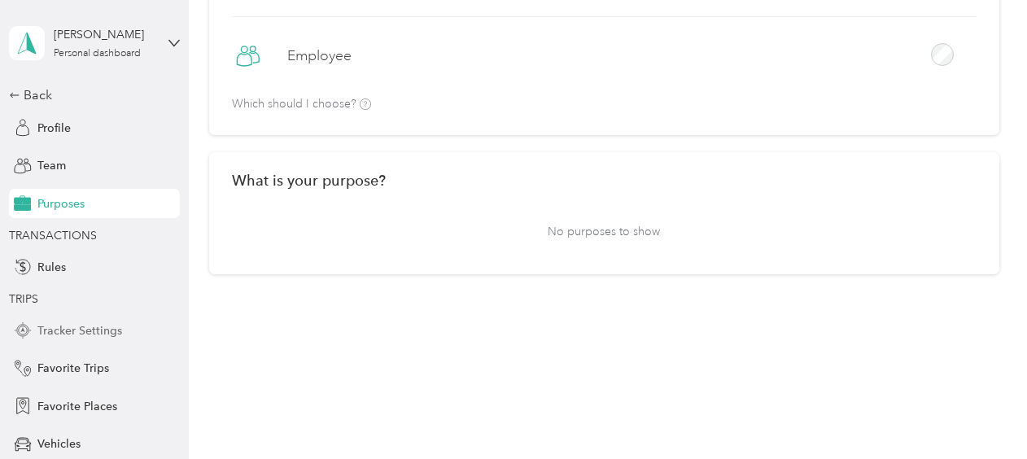
click at [67, 330] on span "Tracker Settings" at bounding box center [79, 330] width 85 height 17
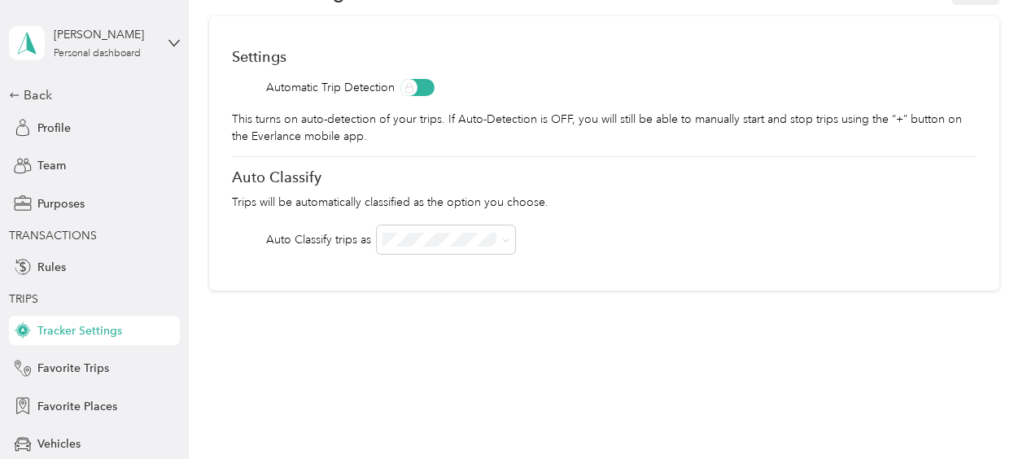
scroll to position [85, 0]
click at [72, 368] on span "Favorite Trips" at bounding box center [73, 368] width 72 height 17
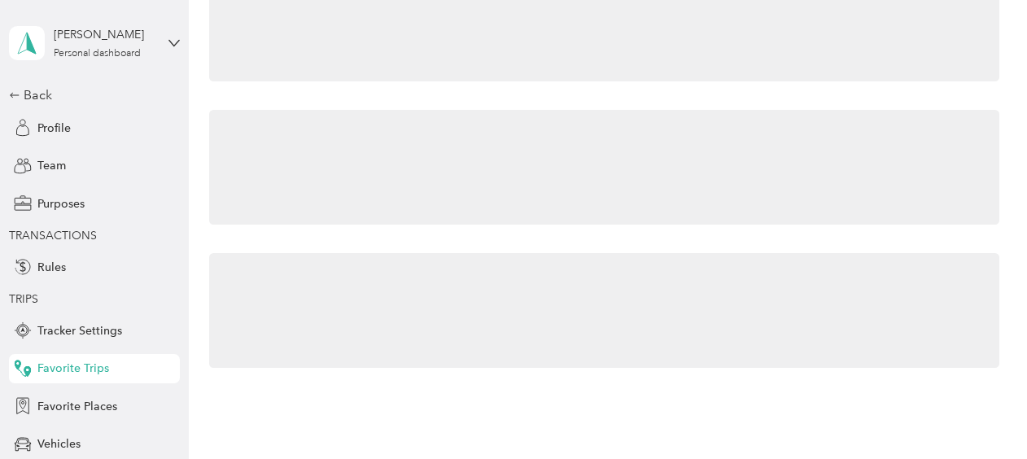
scroll to position [103, 0]
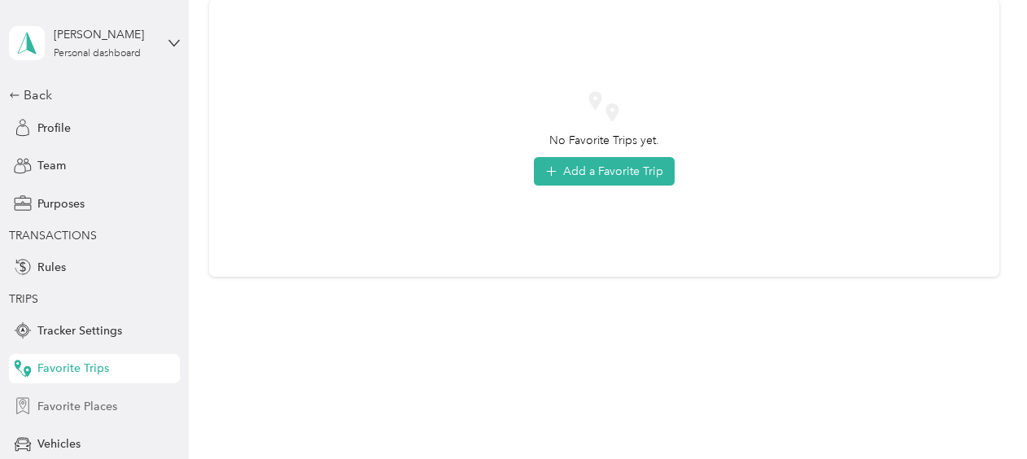
click at [86, 412] on span "Favorite Places" at bounding box center [77, 406] width 80 height 17
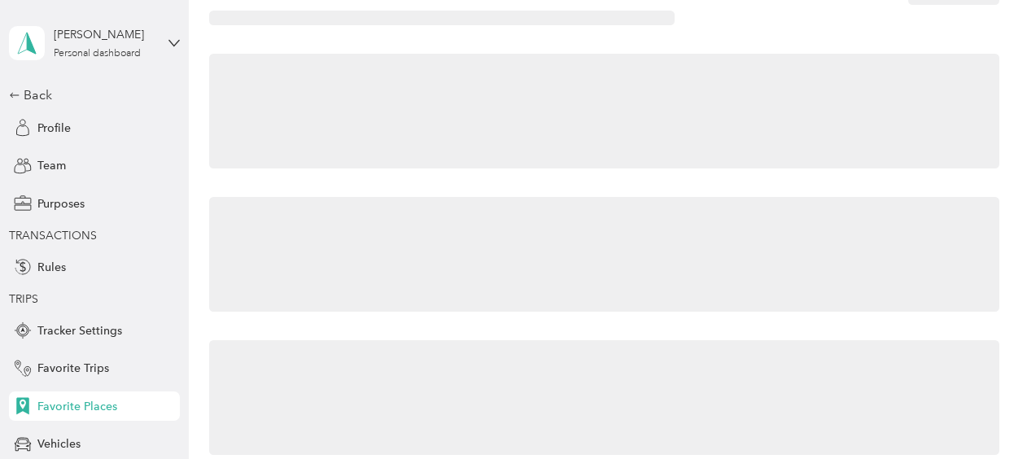
scroll to position [190, 0]
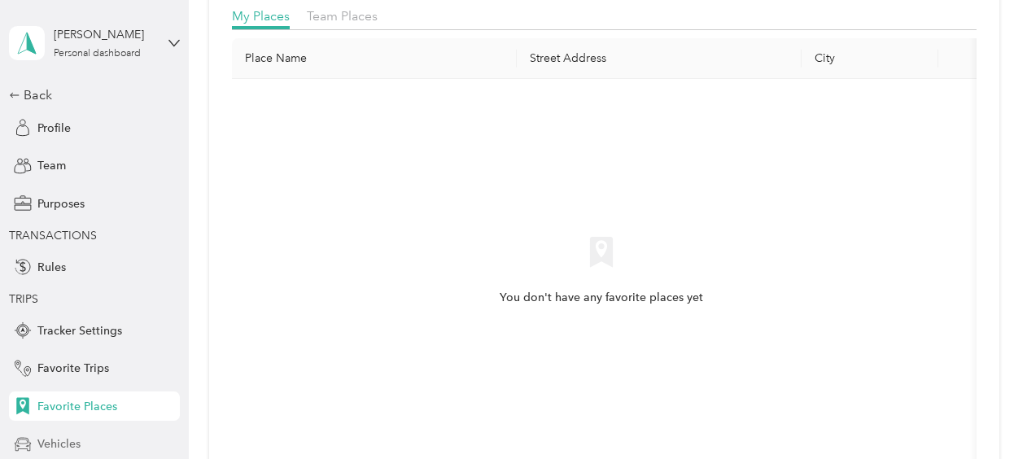
click at [63, 444] on span "Vehicles" at bounding box center [58, 443] width 43 height 17
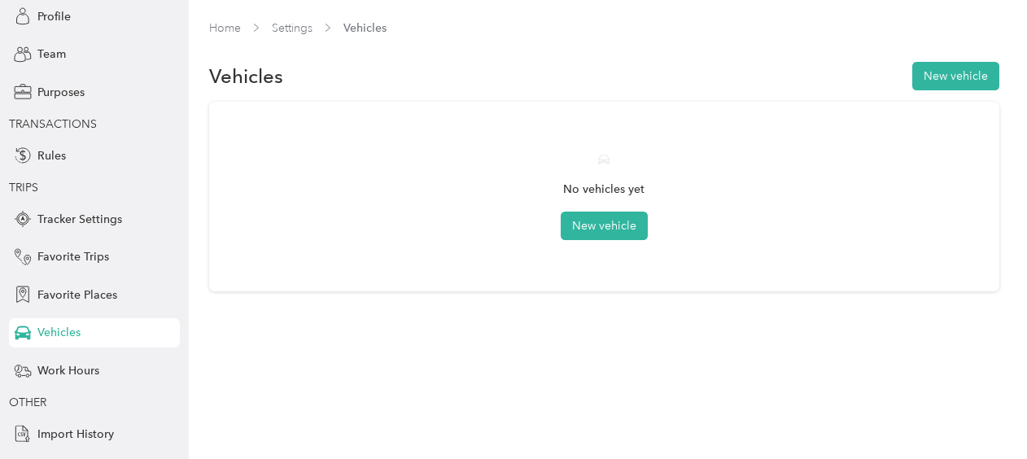
scroll to position [141, 0]
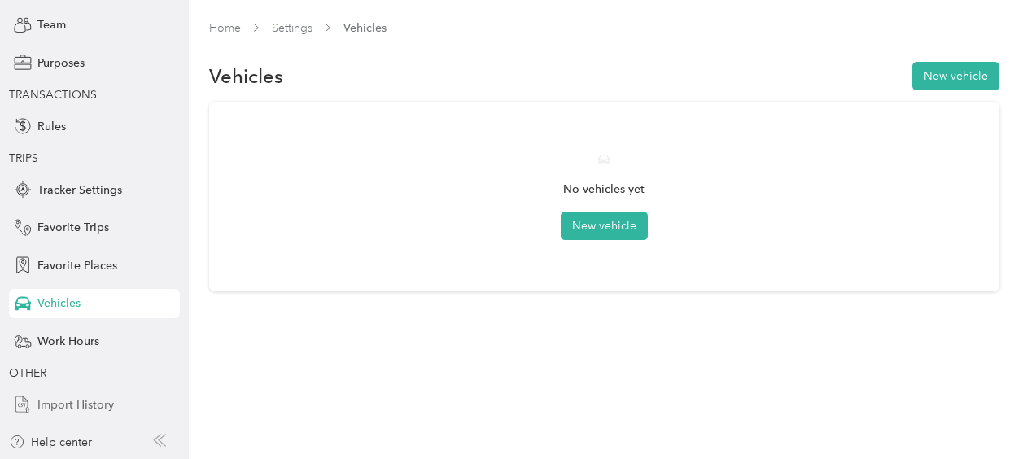
click at [73, 407] on span "Import History" at bounding box center [75, 404] width 77 height 17
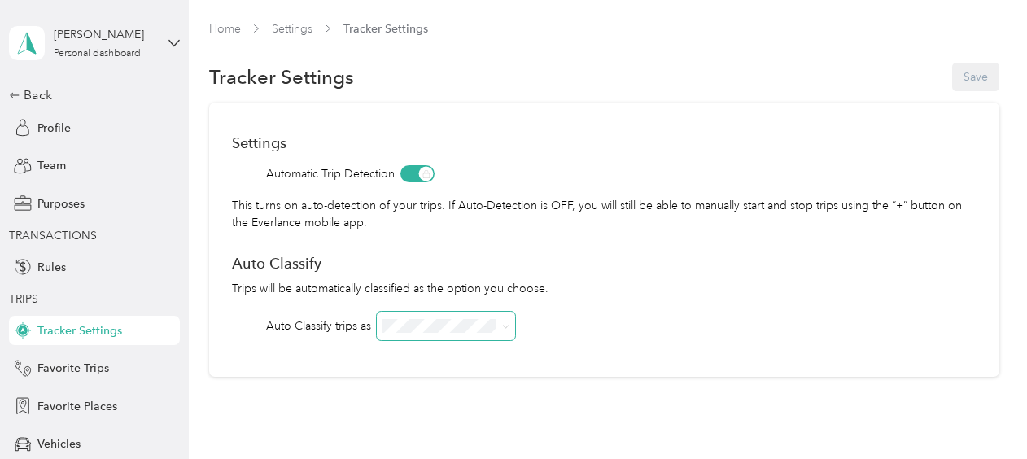
click at [505, 328] on icon at bounding box center [505, 326] width 7 height 7
click at [628, 329] on div "Auto Classify trips as" at bounding box center [604, 326] width 745 height 28
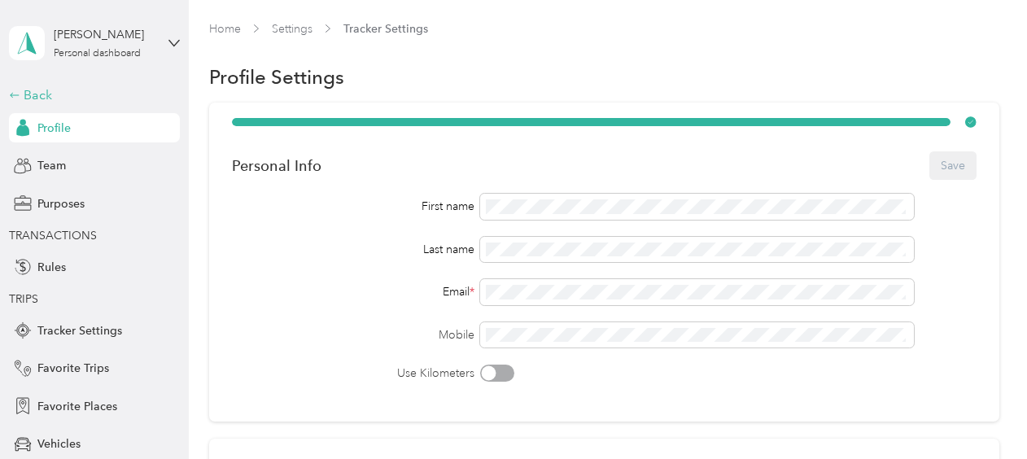
click at [28, 94] on div "Back" at bounding box center [90, 95] width 163 height 20
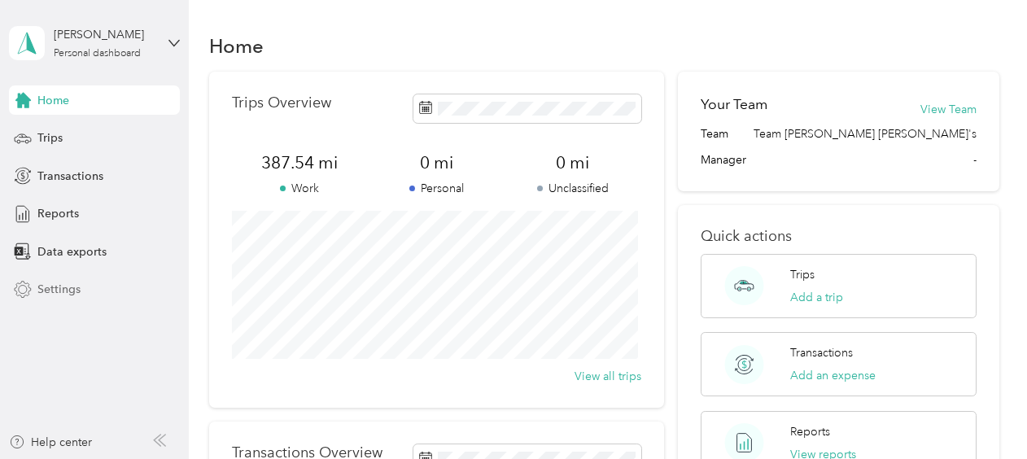
click at [60, 290] on span "Settings" at bounding box center [58, 289] width 43 height 17
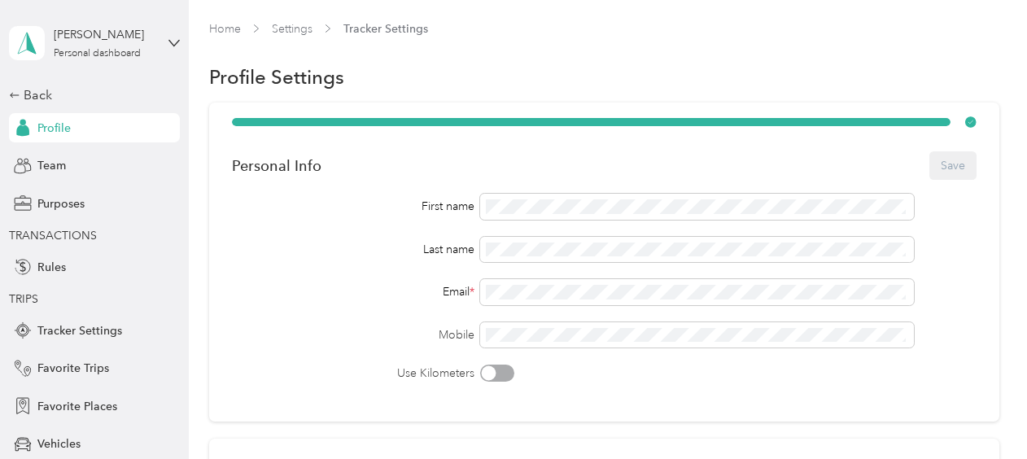
click at [943, 168] on div "Personal Info Save" at bounding box center [604, 165] width 745 height 34
click at [969, 123] on icon at bounding box center [971, 121] width 4 height 3
click at [77, 37] on div "[PERSON_NAME]" at bounding box center [105, 34] width 102 height 17
click at [78, 90] on div "You’re signed in as mkattos@acosta.com Log out" at bounding box center [220, 114] width 435 height 92
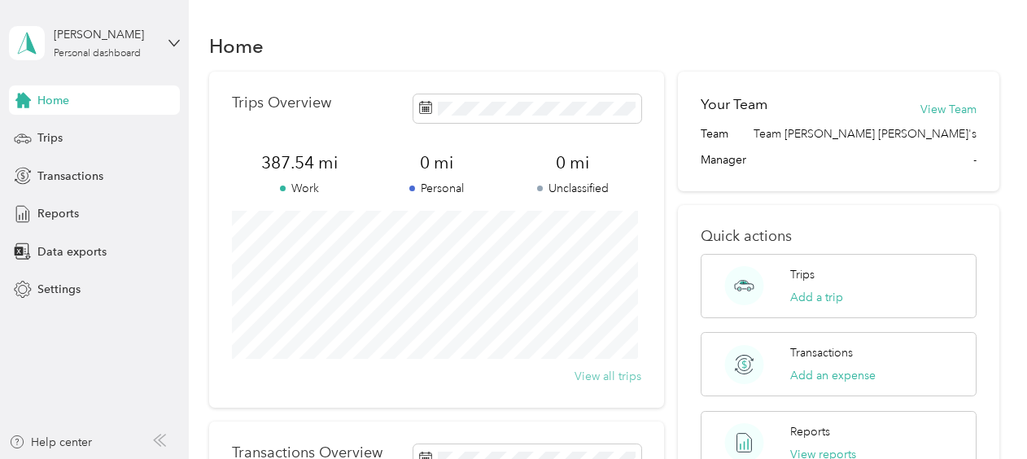
click at [606, 374] on button "View all trips" at bounding box center [608, 376] width 67 height 17
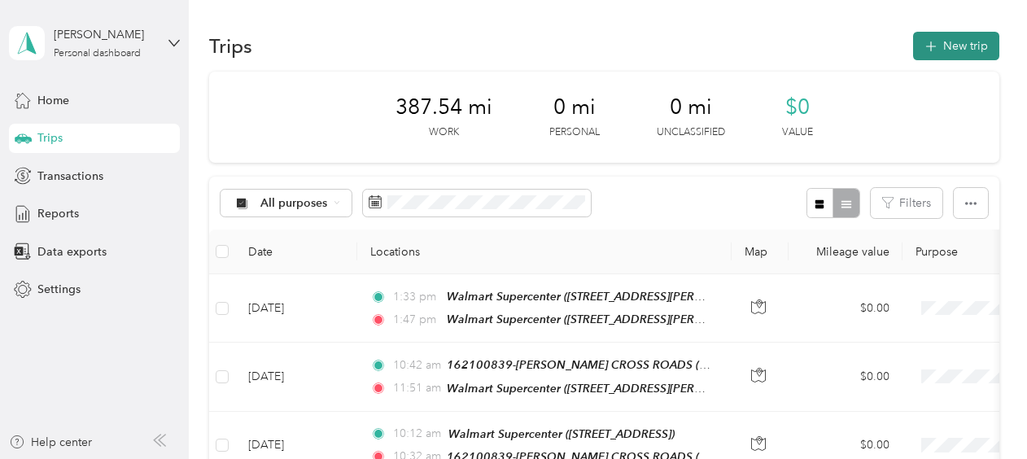
click at [955, 42] on button "New trip" at bounding box center [956, 46] width 86 height 28
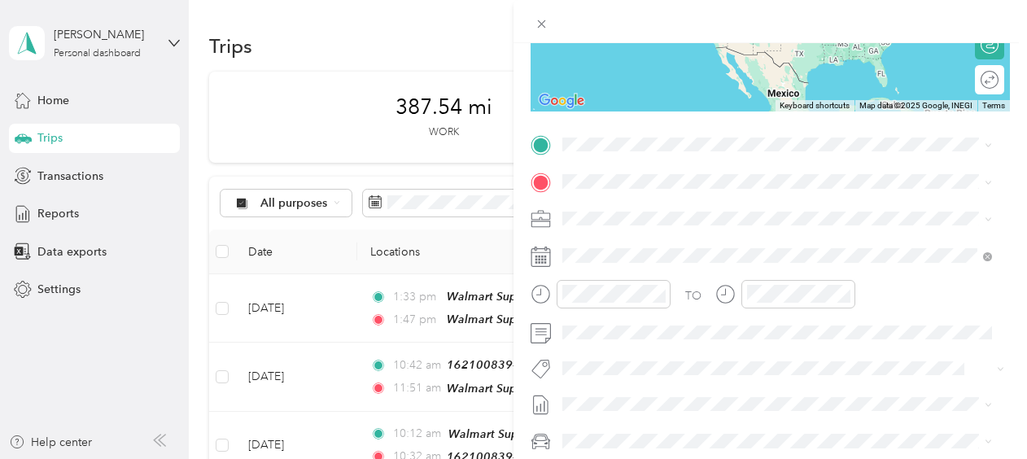
scroll to position [273, 0]
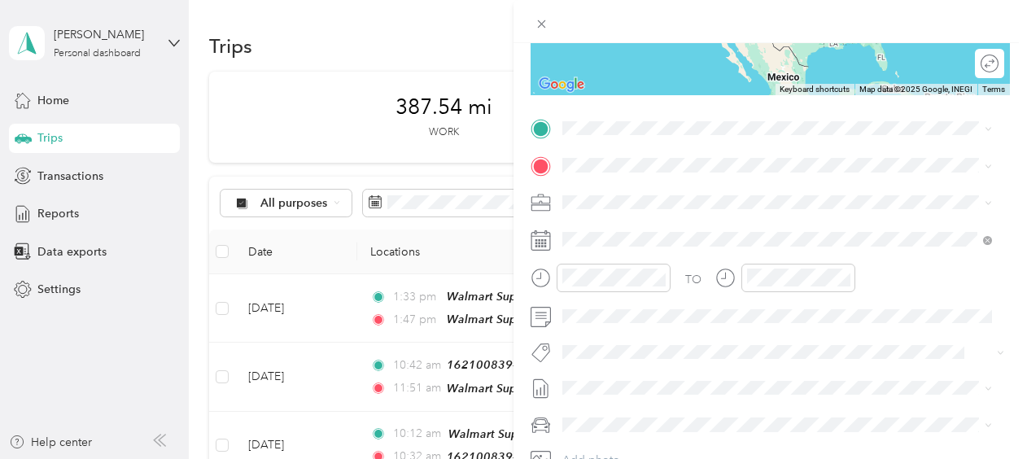
click at [400, 8] on div "New Trip Save This trip cannot be edited because it is either under review, app…" at bounding box center [513, 229] width 1027 height 459
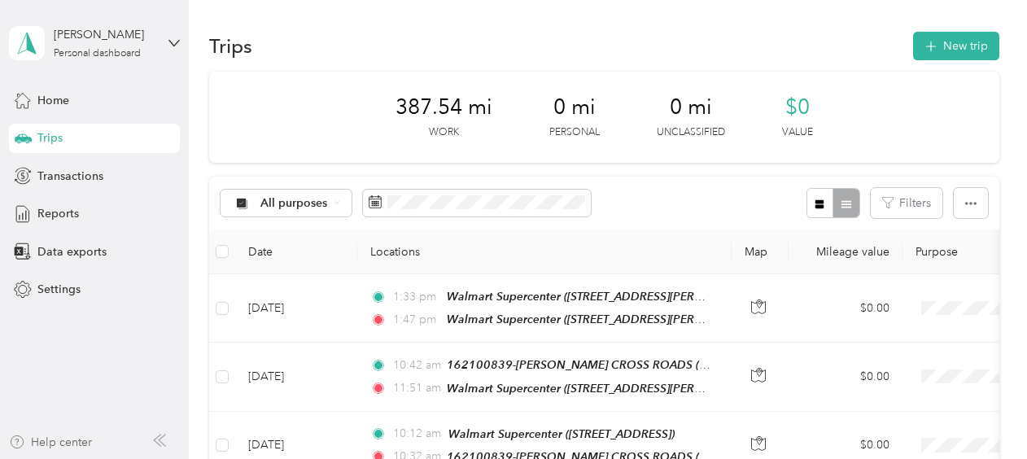
click at [73, 447] on div "Help center" at bounding box center [50, 442] width 83 height 17
click at [953, 46] on button "New trip" at bounding box center [956, 46] width 86 height 28
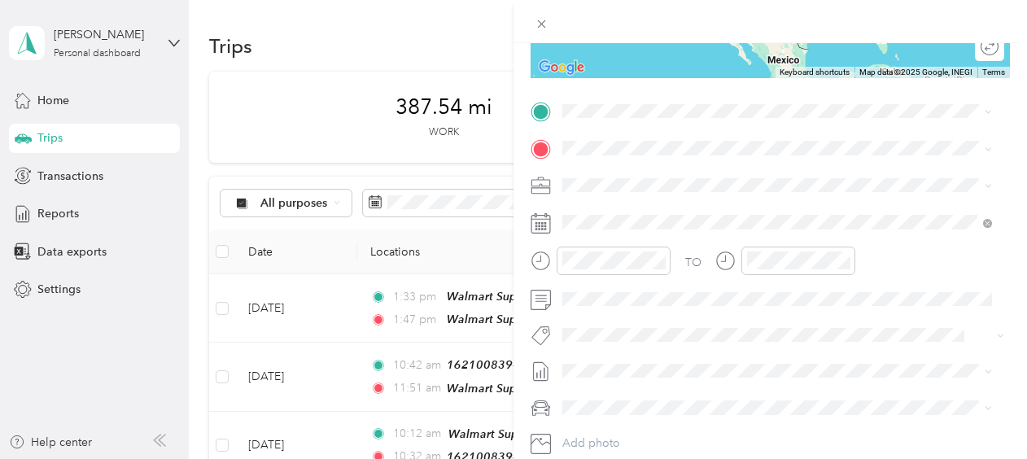
scroll to position [395, 0]
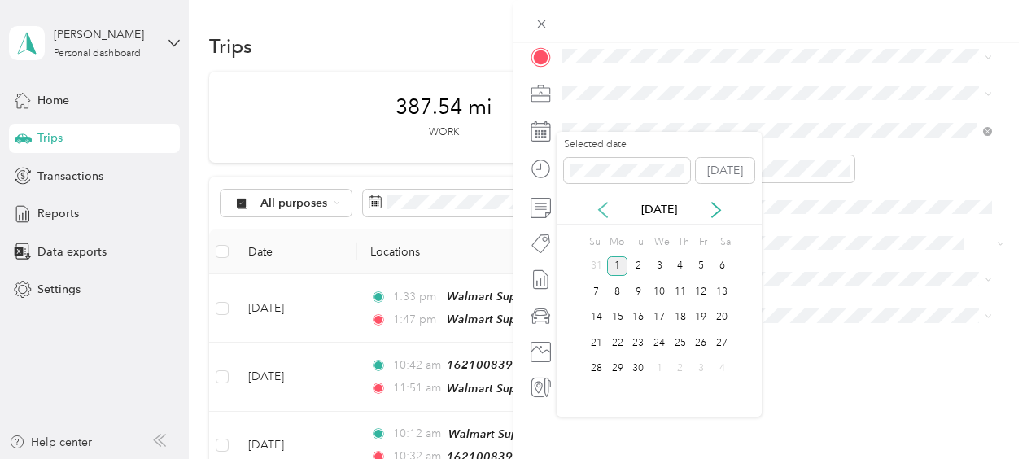
click at [607, 215] on icon at bounding box center [603, 210] width 16 height 16
click at [702, 368] on div "29" at bounding box center [701, 369] width 21 height 20
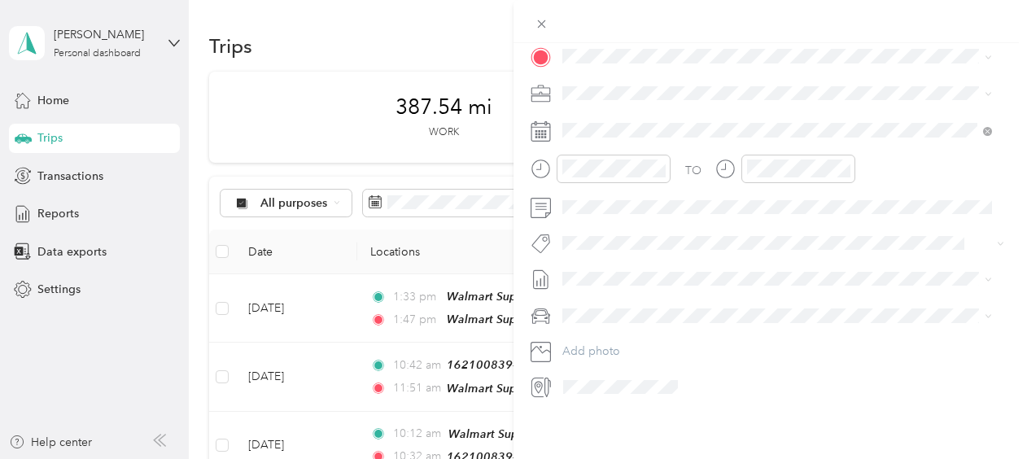
click at [537, 381] on icon at bounding box center [539, 388] width 10 height 14
click at [68, 252] on div "New Trip Save This trip cannot be edited because it is either under review, app…" at bounding box center [513, 229] width 1027 height 459
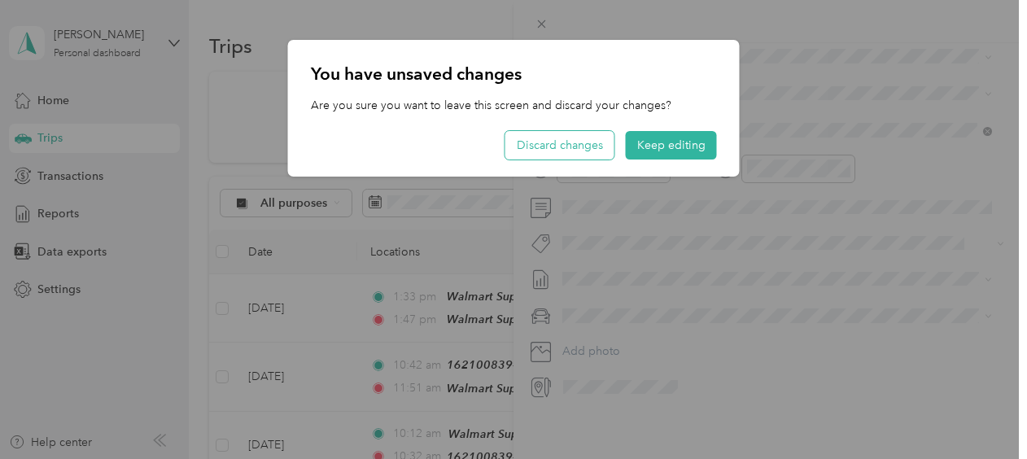
click at [568, 142] on button "Discard changes" at bounding box center [559, 145] width 109 height 28
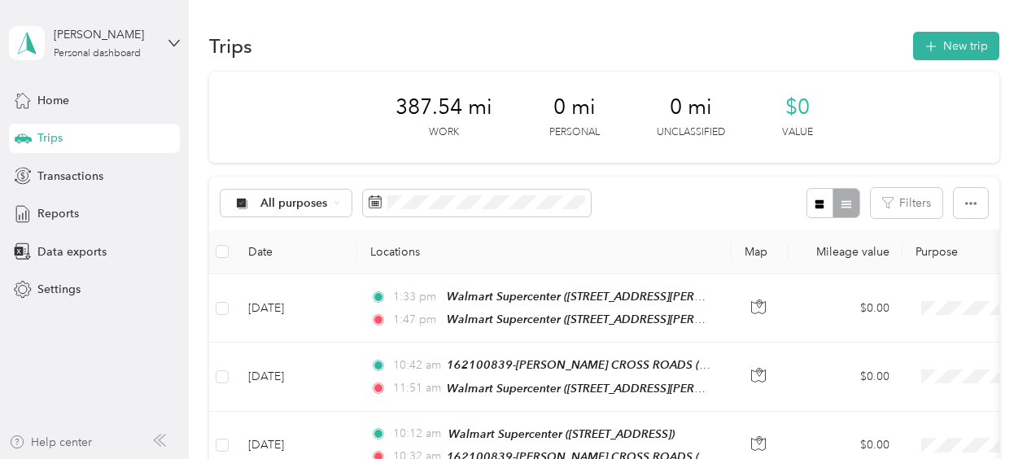
click at [50, 443] on div "Help center" at bounding box center [50, 442] width 83 height 17
click at [86, 174] on span "Transactions" at bounding box center [70, 176] width 66 height 17
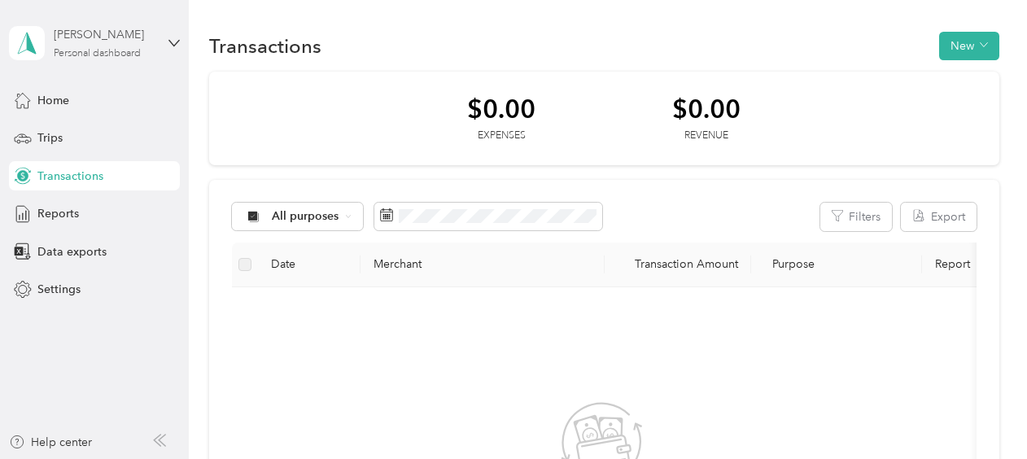
click at [75, 42] on div "[PERSON_NAME]" at bounding box center [105, 34] width 102 height 17
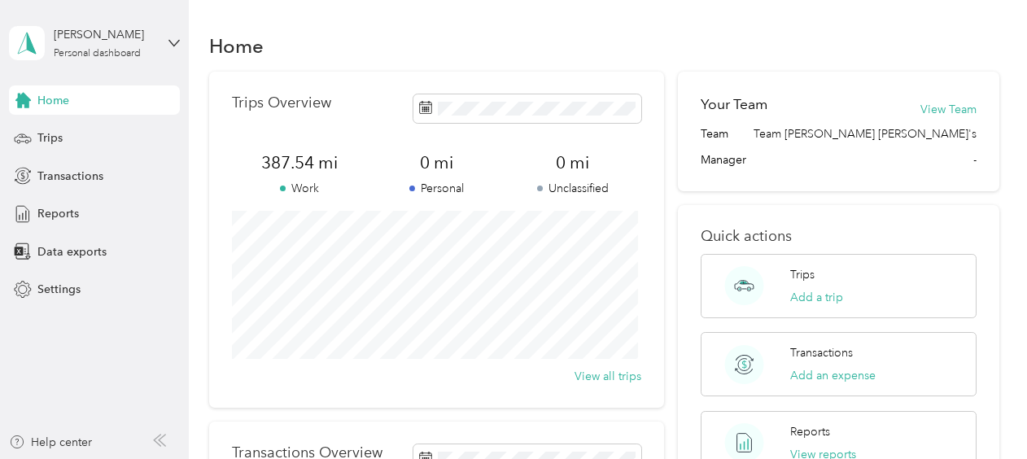
click at [113, 371] on aside "[PERSON_NAME] Personal dashboard Home Trips Transactions Reports Data exports S…" at bounding box center [94, 229] width 189 height 459
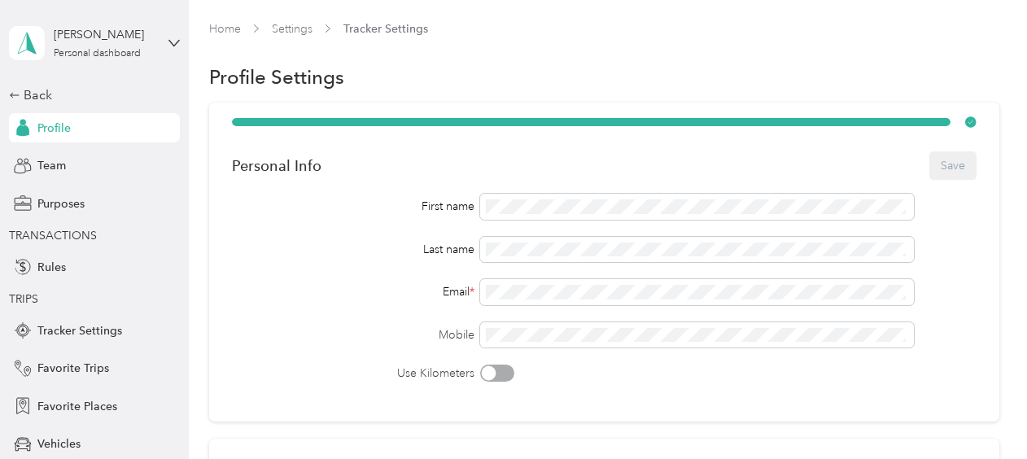
click at [62, 127] on span "Profile" at bounding box center [53, 128] width 33 height 17
click at [44, 265] on span "Rules" at bounding box center [51, 267] width 28 height 17
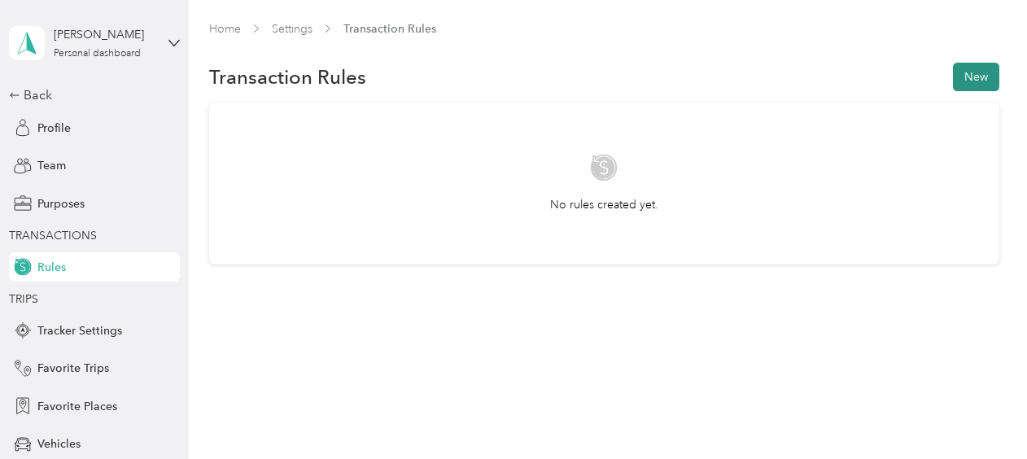
click at [981, 73] on button "New" at bounding box center [976, 77] width 46 height 28
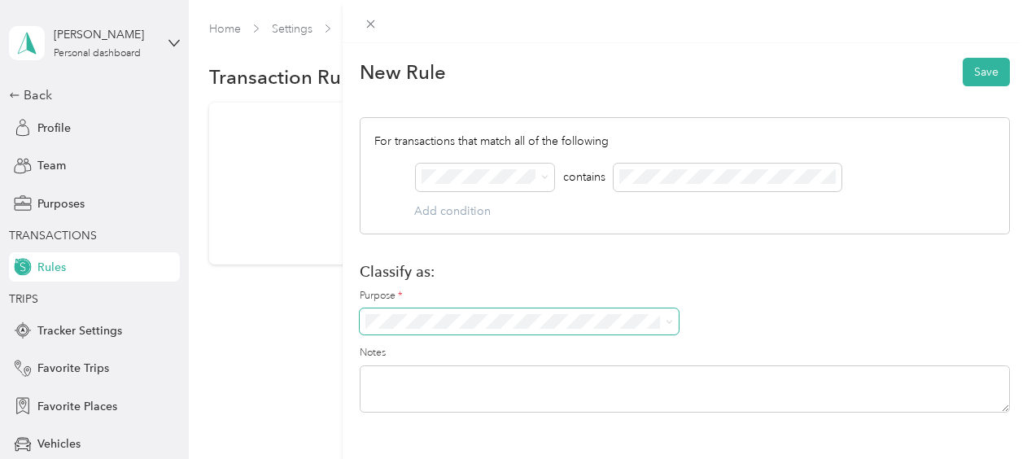
click at [669, 322] on icon at bounding box center [669, 321] width 7 height 7
click at [786, 289] on label "Purpose *" at bounding box center [685, 296] width 650 height 15
click at [274, 311] on div "New Rule Save For transactions that match all of the following AND contains Add…" at bounding box center [513, 229] width 1027 height 459
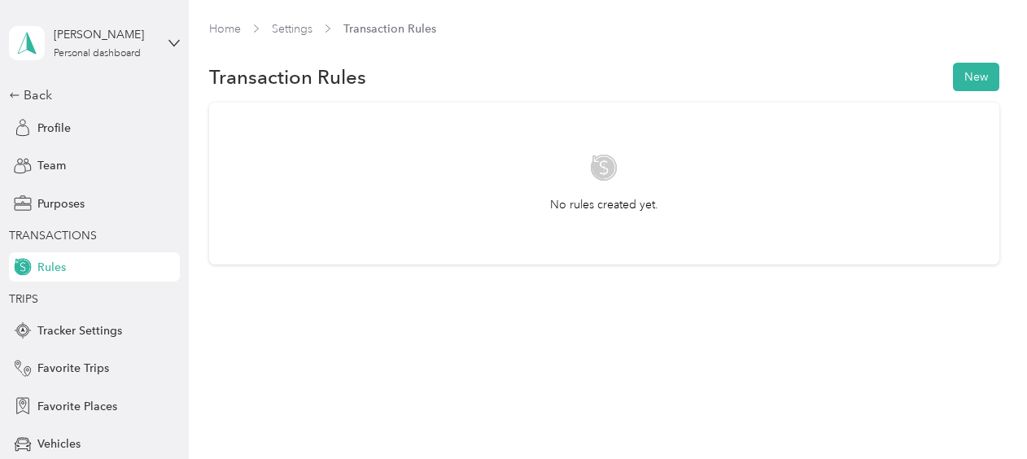
scroll to position [141, 0]
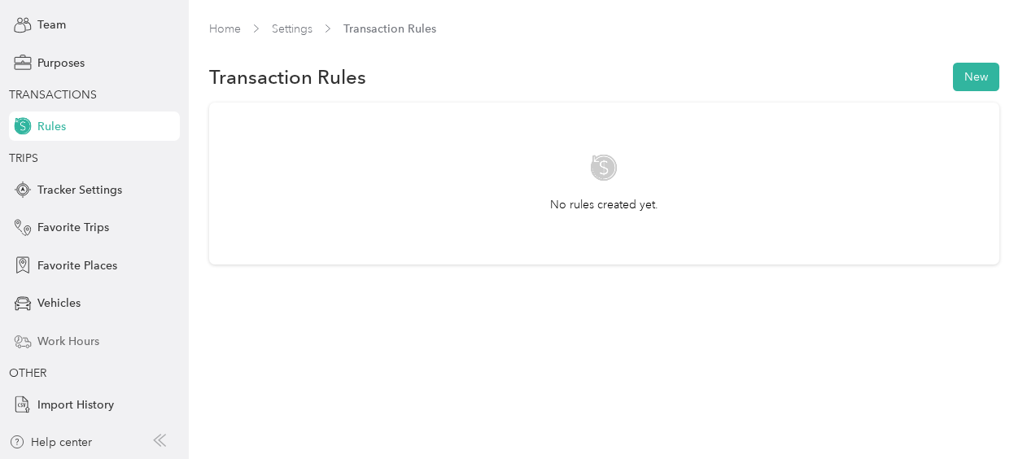
click at [67, 337] on span "Work Hours" at bounding box center [68, 341] width 62 height 17
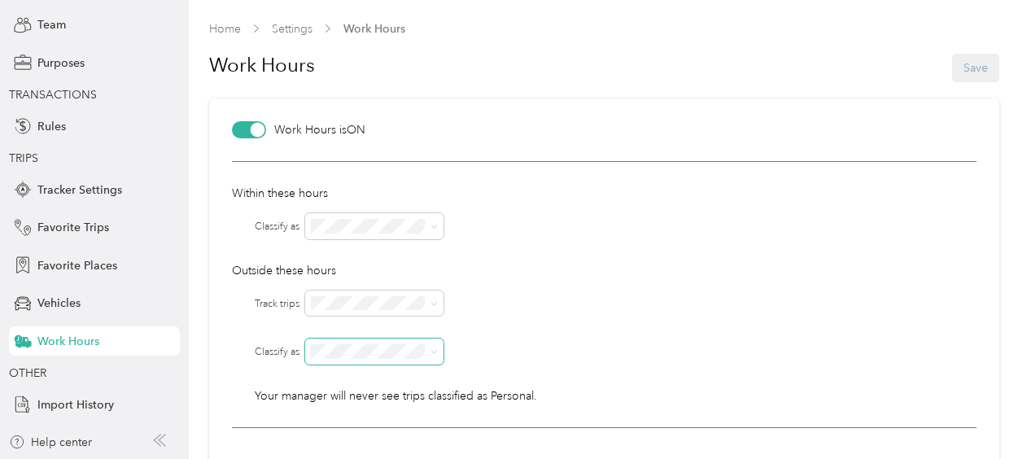
click at [434, 353] on icon at bounding box center [434, 351] width 7 height 7
click at [511, 334] on div "Within these hours Classify as Outside these hours Track trips Classify as Your…" at bounding box center [604, 294] width 745 height 267
click at [435, 225] on icon at bounding box center [434, 226] width 7 height 7
click at [575, 265] on p "Outside these hours" at bounding box center [604, 270] width 745 height 17
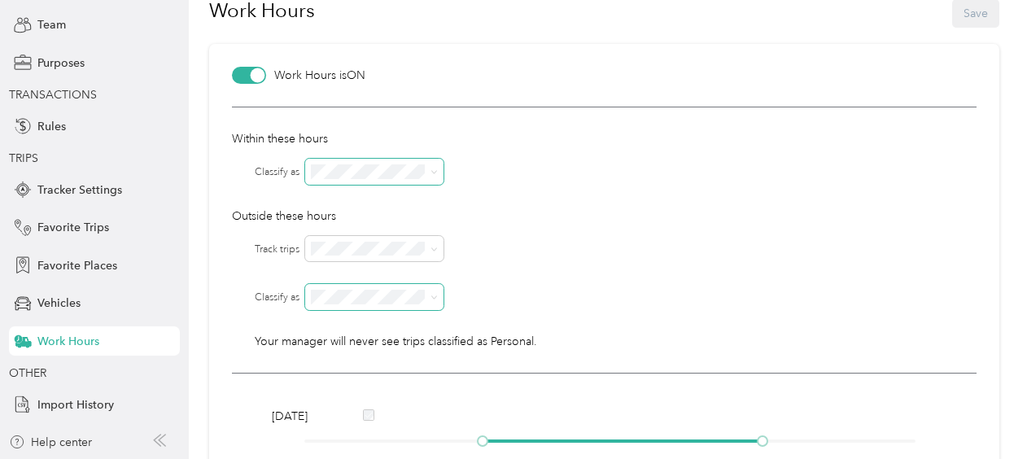
scroll to position [32, 0]
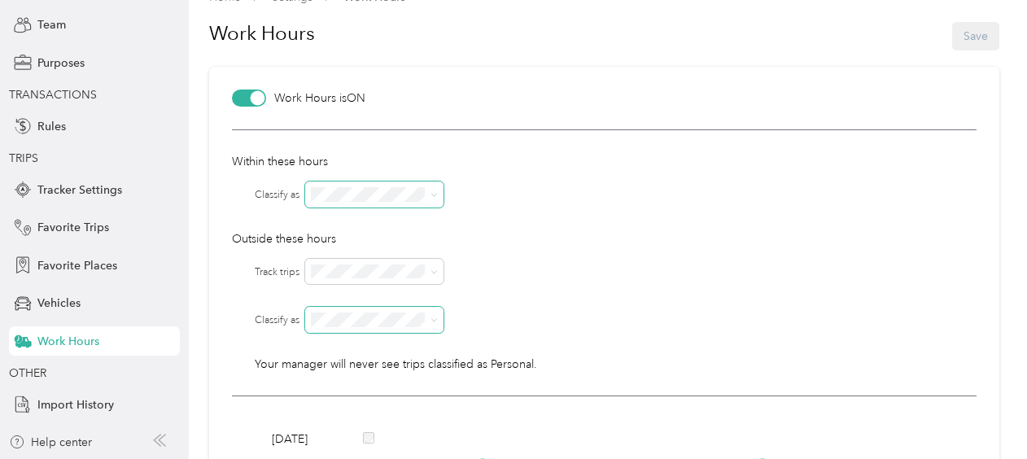
click at [428, 195] on span at bounding box center [431, 194] width 13 height 11
click at [434, 196] on icon at bounding box center [434, 194] width 7 height 7
click at [517, 243] on p "Outside these hours" at bounding box center [604, 238] width 745 height 17
click at [91, 230] on span "Favorite Trips" at bounding box center [73, 227] width 72 height 17
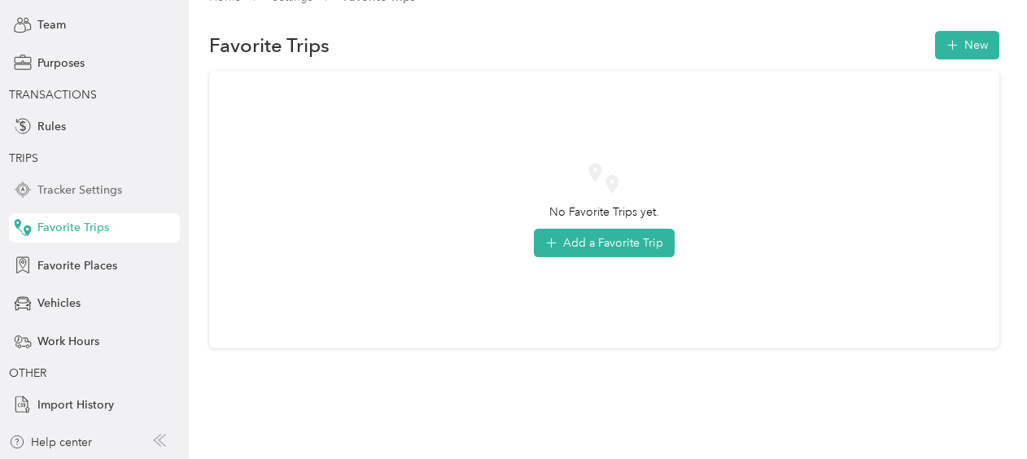
click at [85, 191] on span "Tracker Settings" at bounding box center [79, 190] width 85 height 17
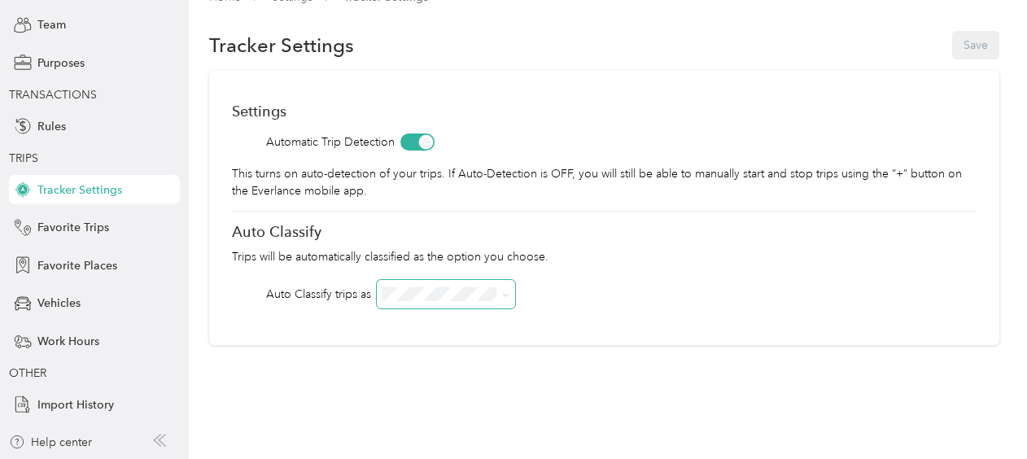
click at [505, 291] on icon at bounding box center [505, 294] width 7 height 7
click at [602, 291] on div "Auto Classify trips as" at bounding box center [604, 294] width 745 height 28
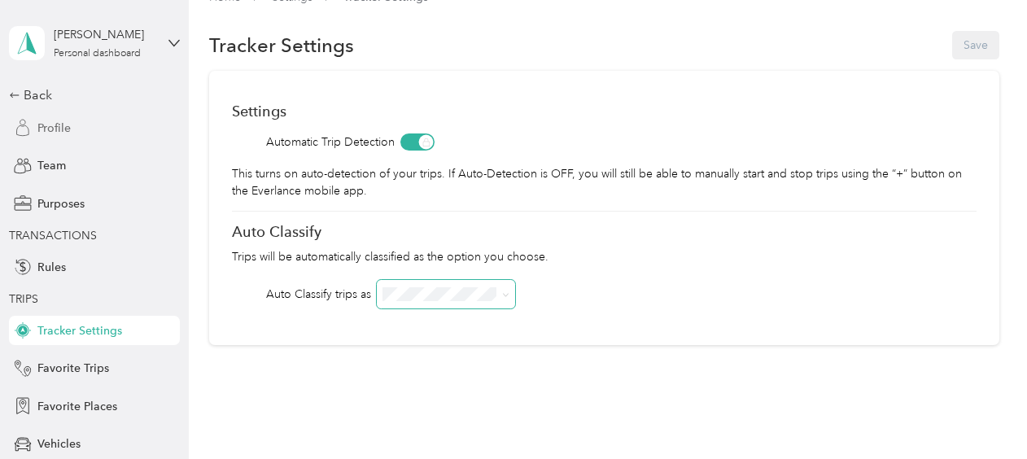
click at [49, 131] on span "Profile" at bounding box center [53, 128] width 33 height 17
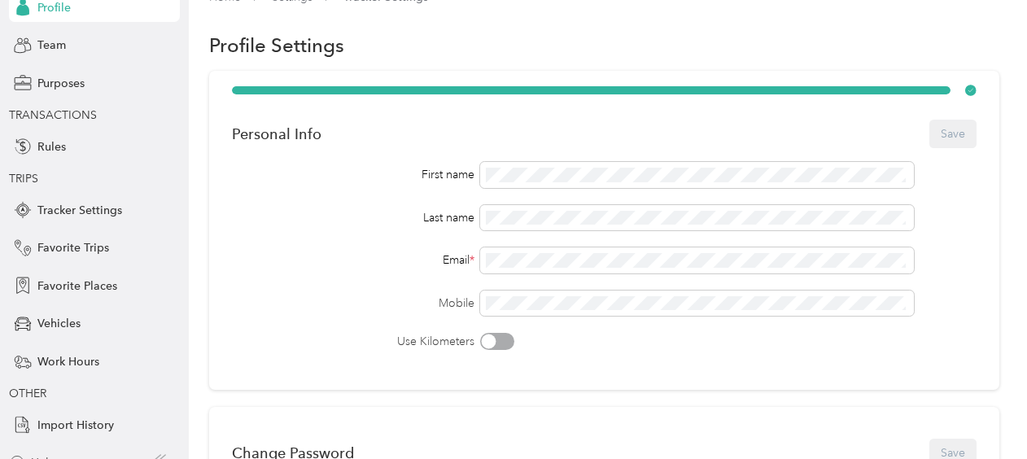
scroll to position [141, 0]
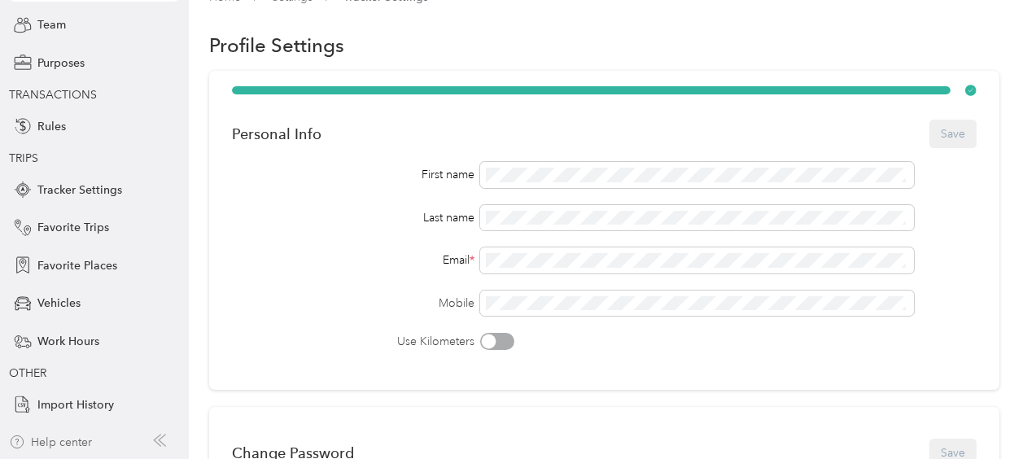
click at [60, 447] on div "Help center" at bounding box center [50, 442] width 83 height 17
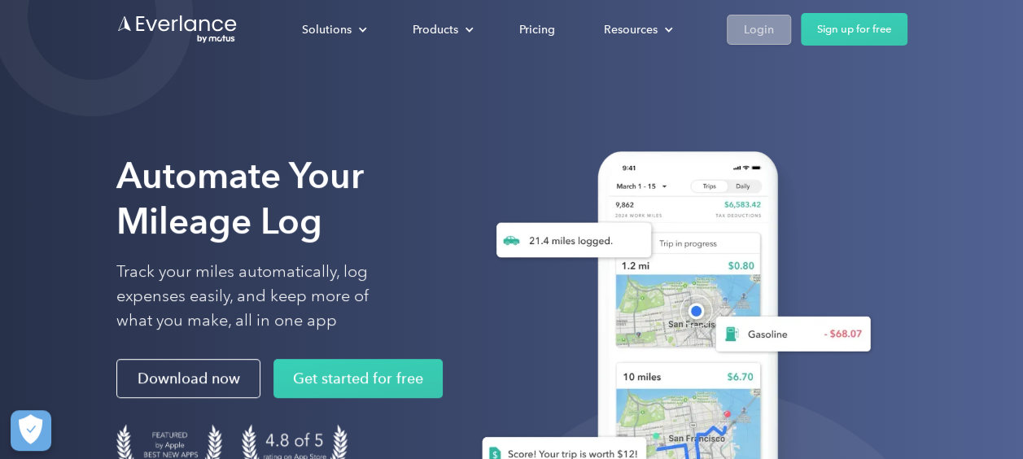
click at [747, 44] on link "Login" at bounding box center [759, 30] width 64 height 30
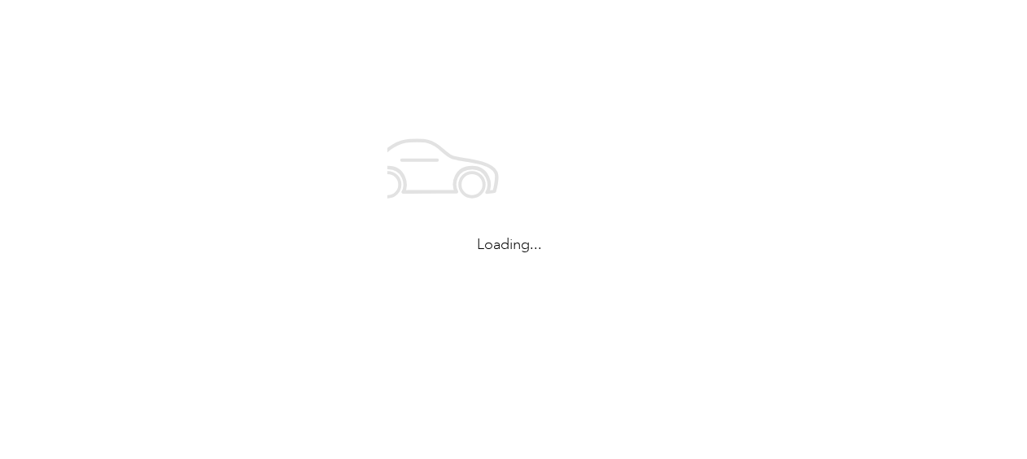
click at [764, 27] on div "Loading..." at bounding box center [509, 183] width 1019 height 367
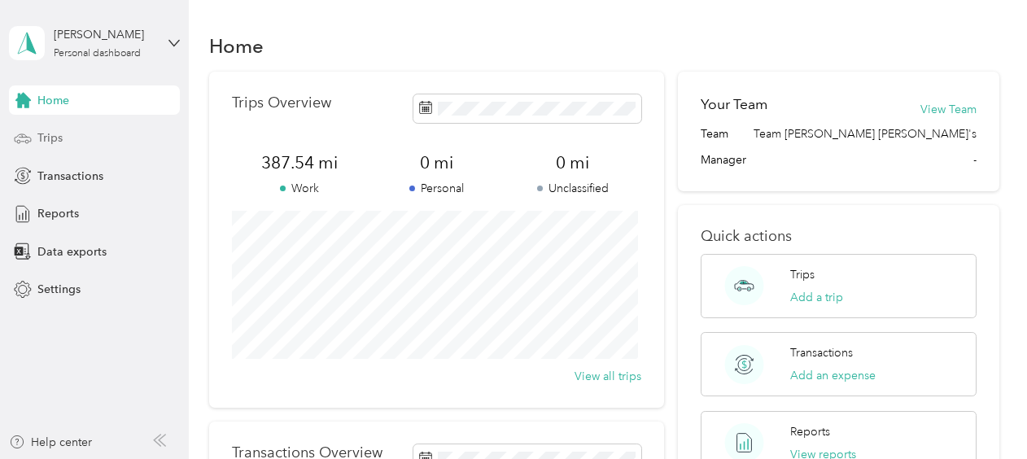
click at [64, 138] on div "Trips" at bounding box center [94, 138] width 171 height 29
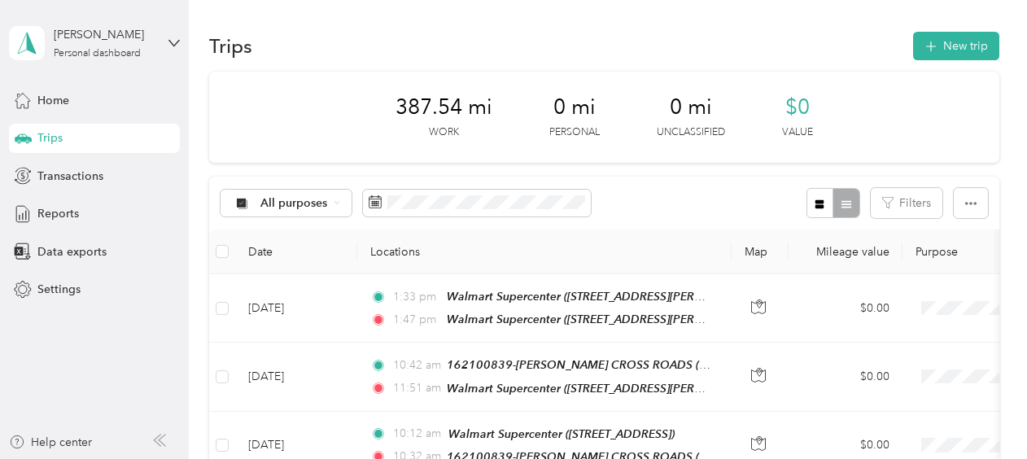
click at [845, 205] on div at bounding box center [833, 203] width 53 height 30
click at [964, 210] on button "button" at bounding box center [971, 203] width 34 height 30
click at [969, 42] on button "New trip" at bounding box center [956, 46] width 86 height 28
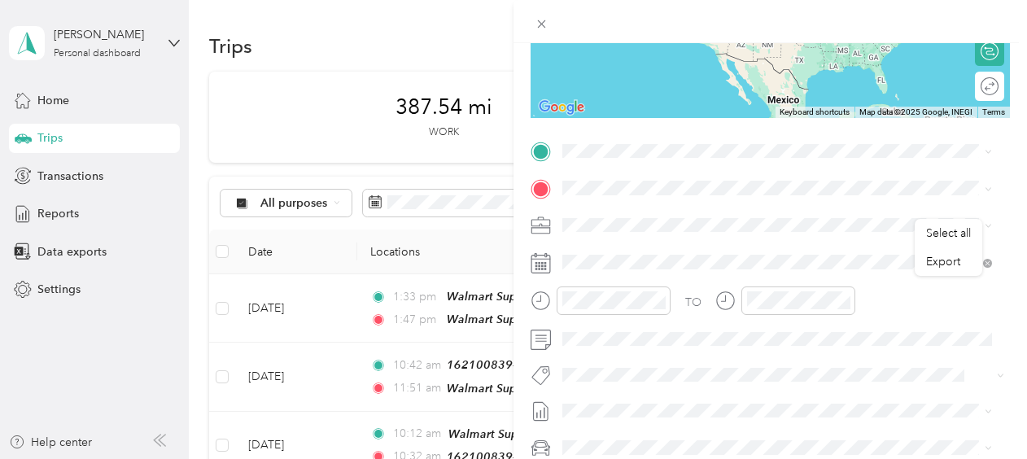
scroll to position [252, 0]
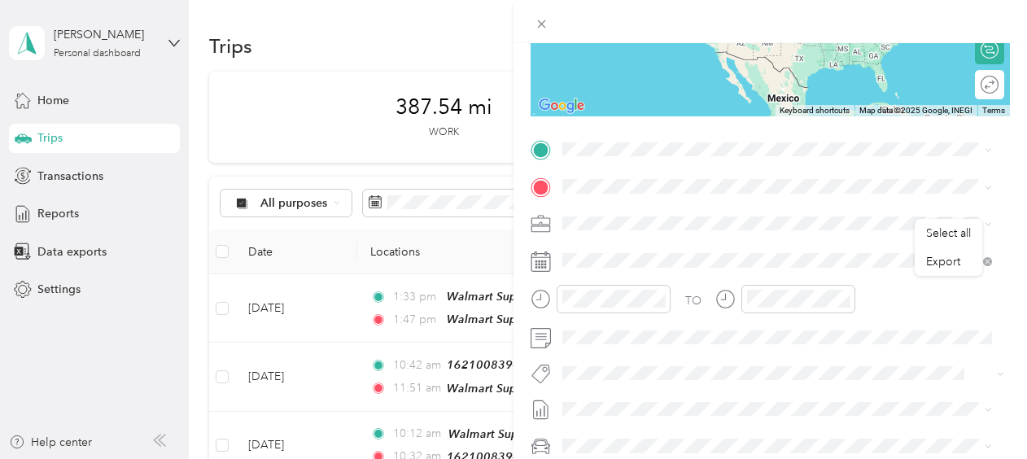
click at [540, 257] on icon at bounding box center [541, 262] width 20 height 20
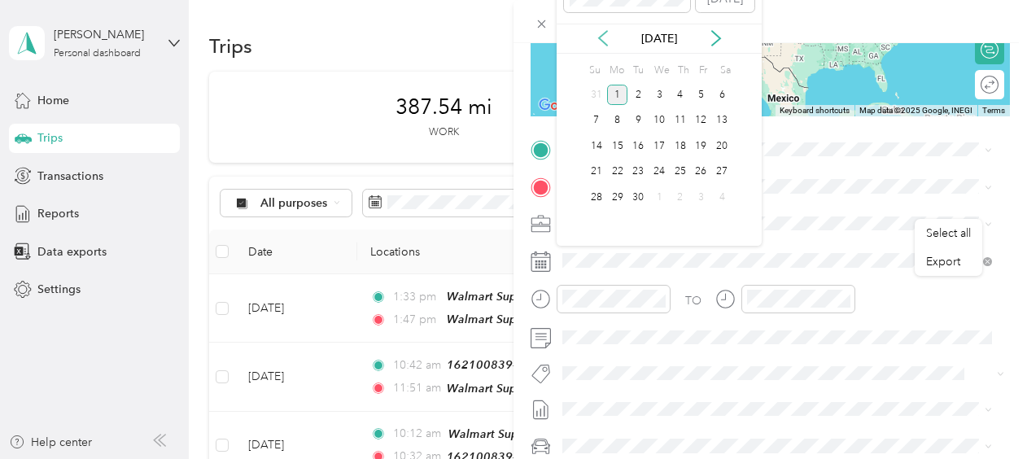
click at [605, 45] on icon at bounding box center [603, 38] width 16 height 16
click at [705, 192] on div "29" at bounding box center [701, 197] width 21 height 20
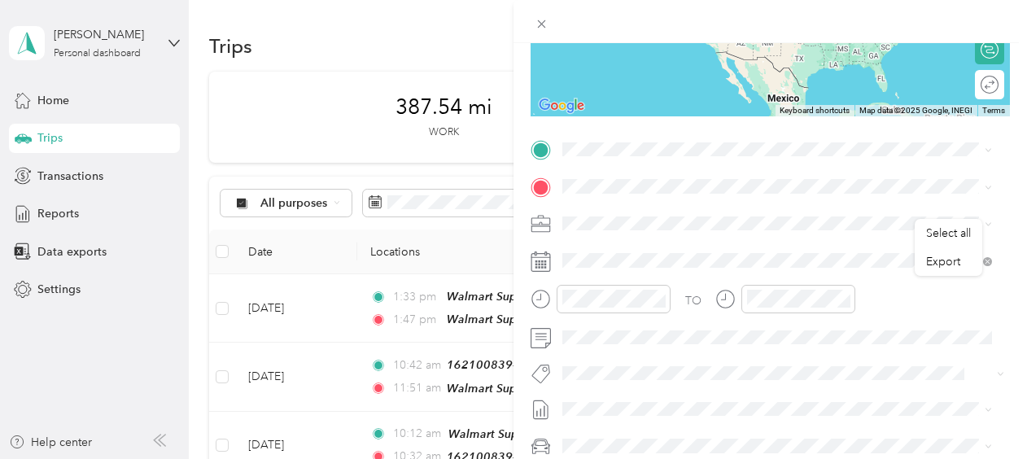
click at [825, 207] on div "TO Add photo" at bounding box center [770, 333] width 479 height 393
click at [985, 221] on icon at bounding box center [988, 224] width 7 height 7
click at [940, 316] on div "TO" at bounding box center [770, 305] width 479 height 40
click at [947, 231] on span "Select all" at bounding box center [948, 233] width 45 height 14
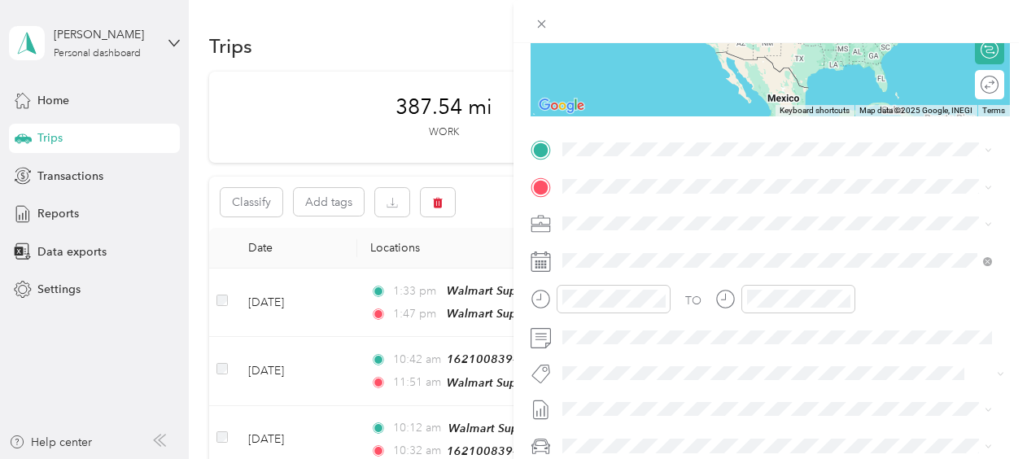
click at [991, 224] on icon at bounding box center [988, 224] width 7 height 7
click at [391, 16] on div "New Trip Save This trip cannot be edited because it is either under review, app…" at bounding box center [513, 229] width 1027 height 459
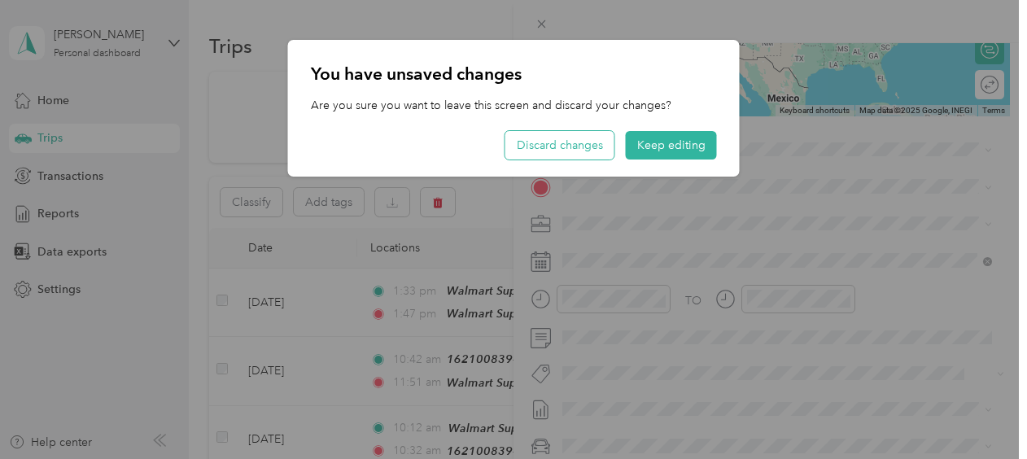
click at [579, 145] on button "Discard changes" at bounding box center [559, 145] width 109 height 28
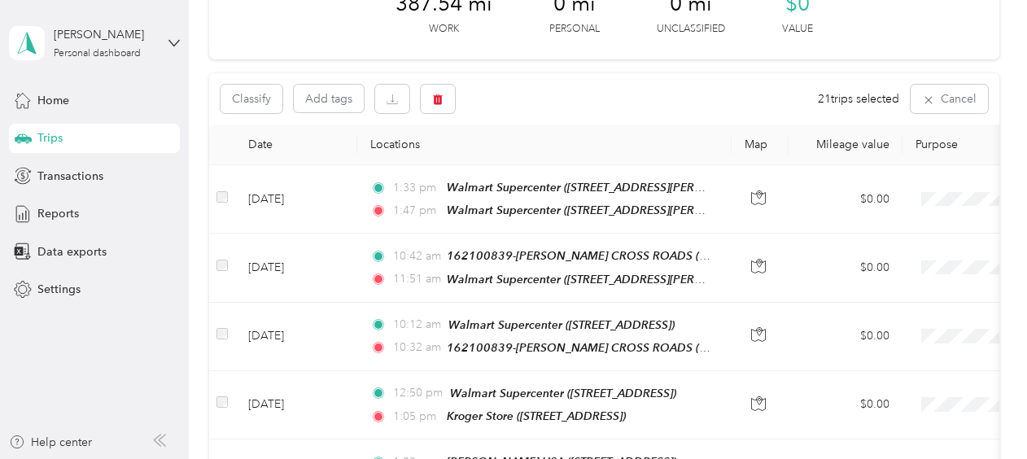
scroll to position [88, 0]
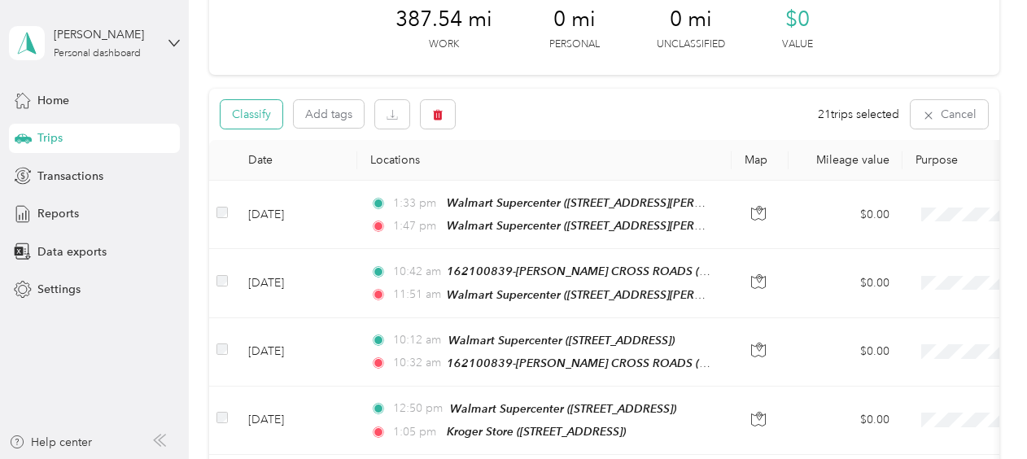
click at [239, 106] on button "Classify" at bounding box center [252, 114] width 62 height 28
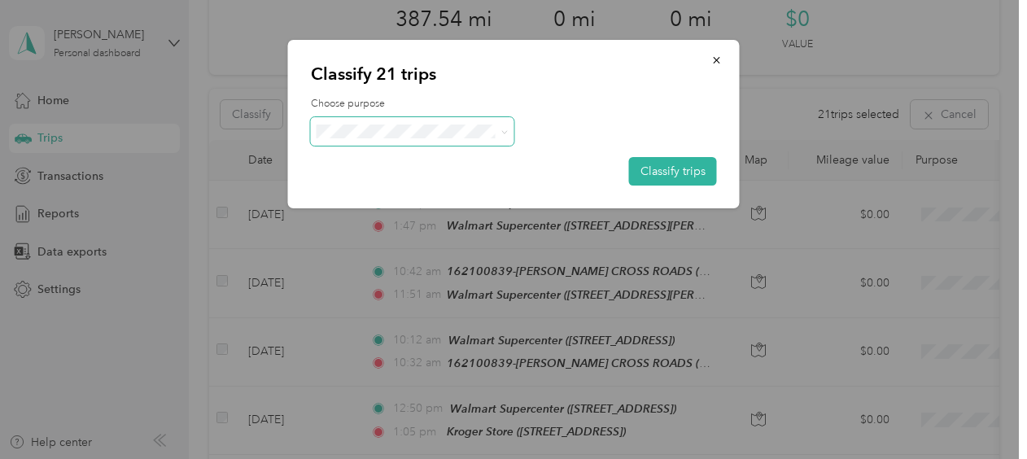
click at [507, 133] on icon at bounding box center [504, 132] width 7 height 7
click at [569, 128] on div at bounding box center [514, 131] width 406 height 28
click at [721, 63] on icon "button" at bounding box center [716, 60] width 11 height 11
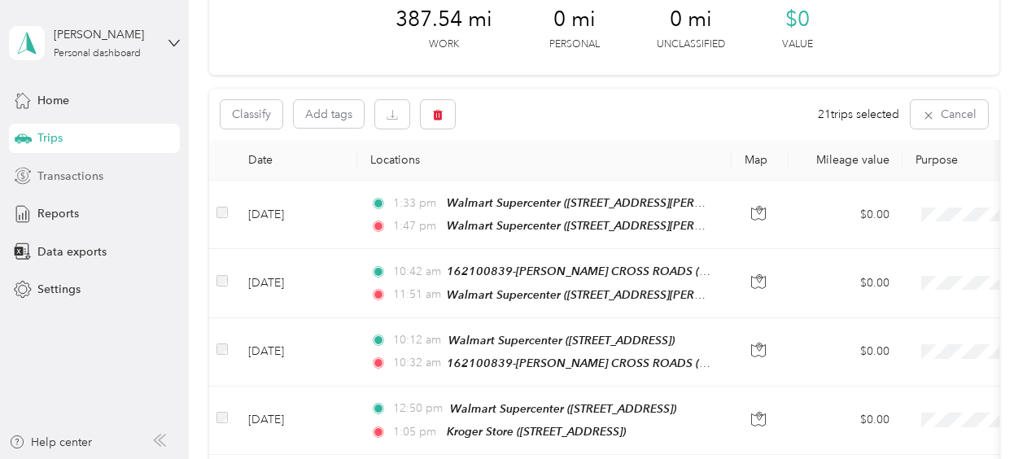
click at [80, 176] on span "Transactions" at bounding box center [70, 176] width 66 height 17
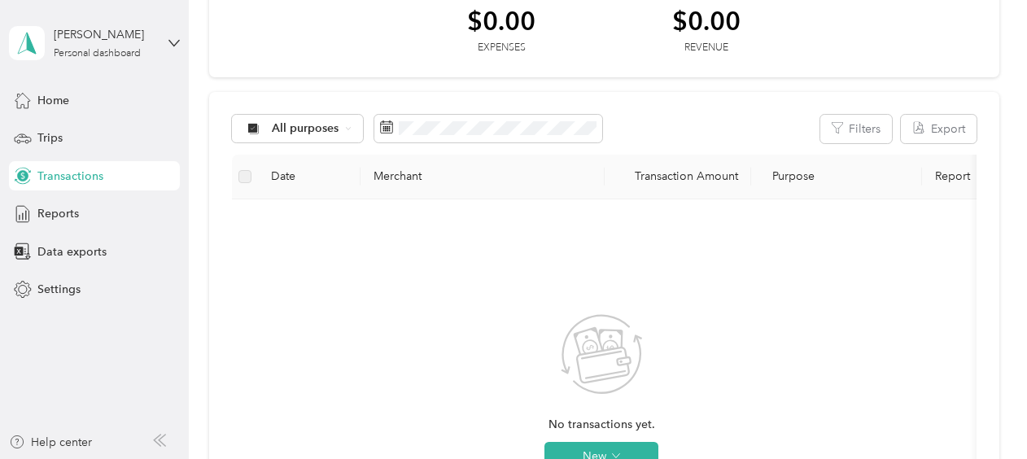
click at [65, 350] on aside "[PERSON_NAME] Personal dashboard Home Trips Transactions Reports Data exports S…" at bounding box center [94, 229] width 189 height 459
click at [63, 141] on div "Trips" at bounding box center [94, 138] width 171 height 29
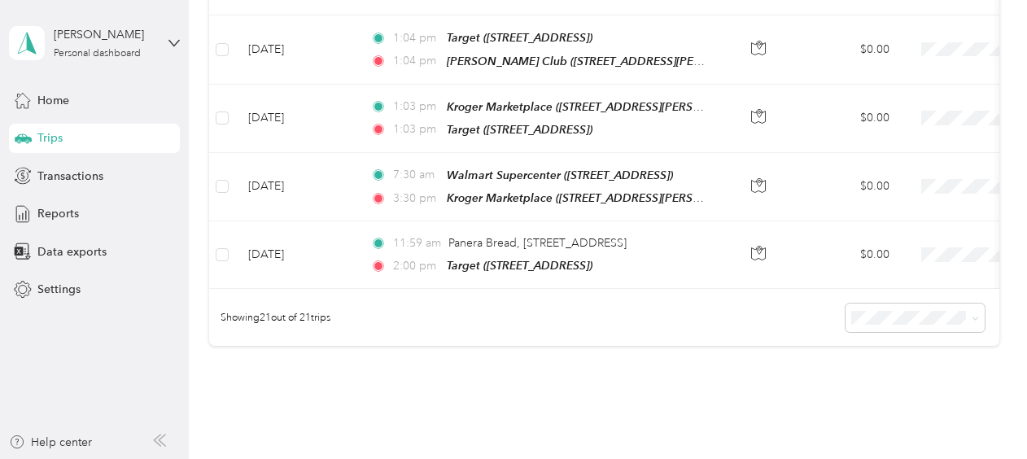
scroll to position [1423, 0]
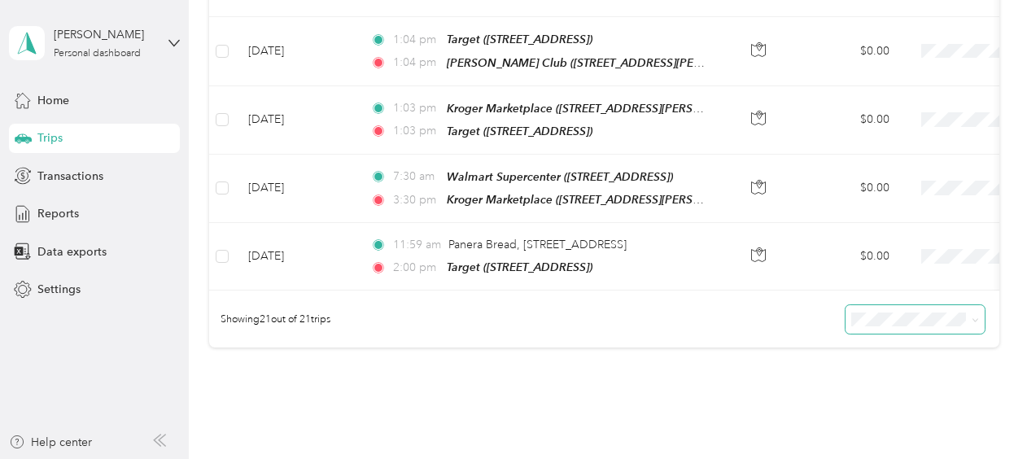
click at [973, 317] on icon at bounding box center [975, 320] width 7 height 7
click at [923, 371] on div "100 per load" at bounding box center [911, 377] width 116 height 17
